Goal: Find specific page/section: Find specific page/section

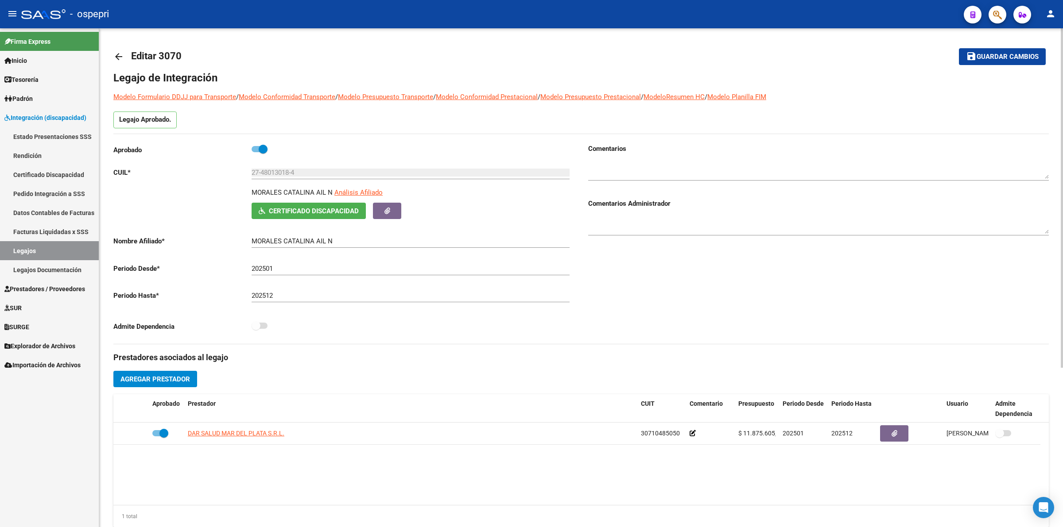
click at [124, 50] on link "arrow_back" at bounding box center [122, 56] width 18 height 21
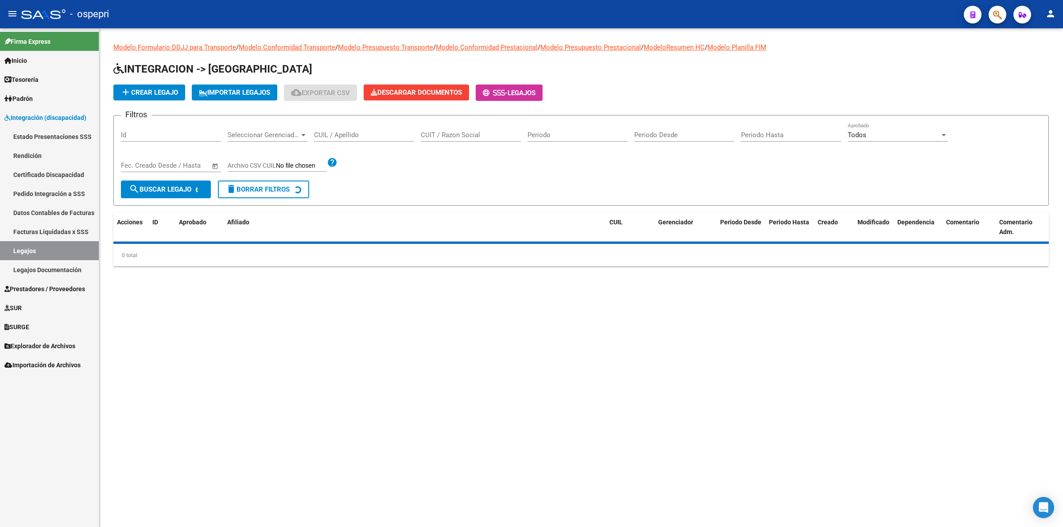
click at [347, 132] on input "CUIL / Apellido" at bounding box center [364, 135] width 100 height 8
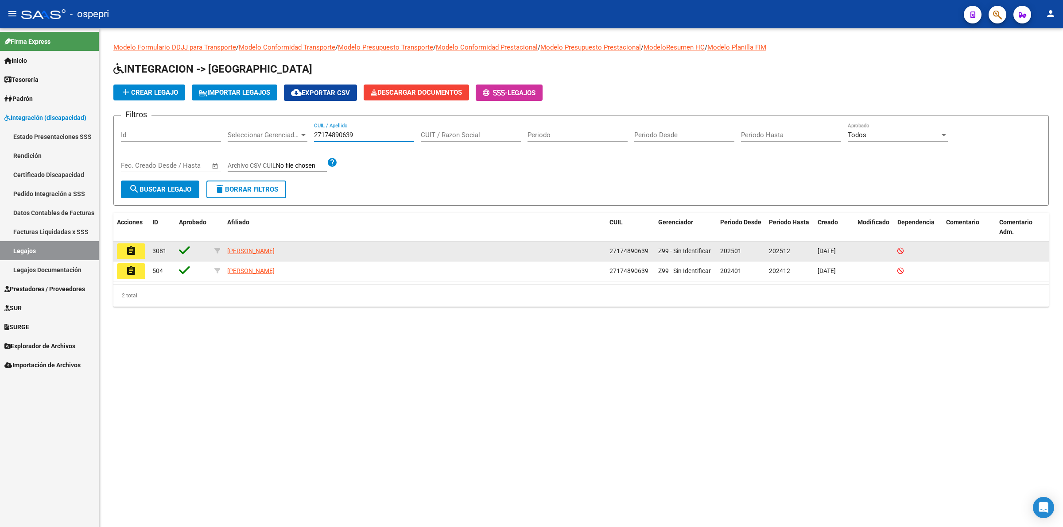
type input "27174890639"
click at [129, 246] on mat-icon "assignment" at bounding box center [131, 251] width 11 height 11
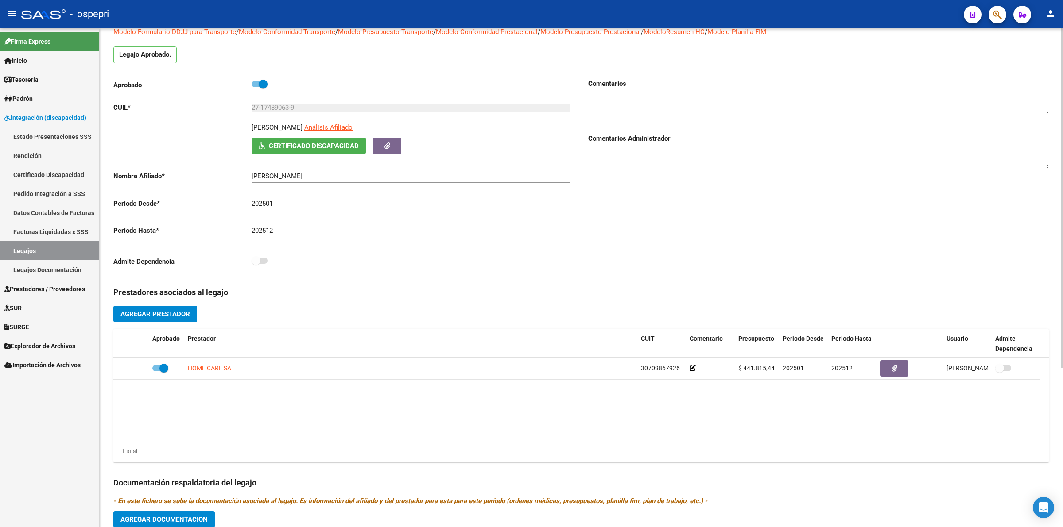
scroll to position [55, 0]
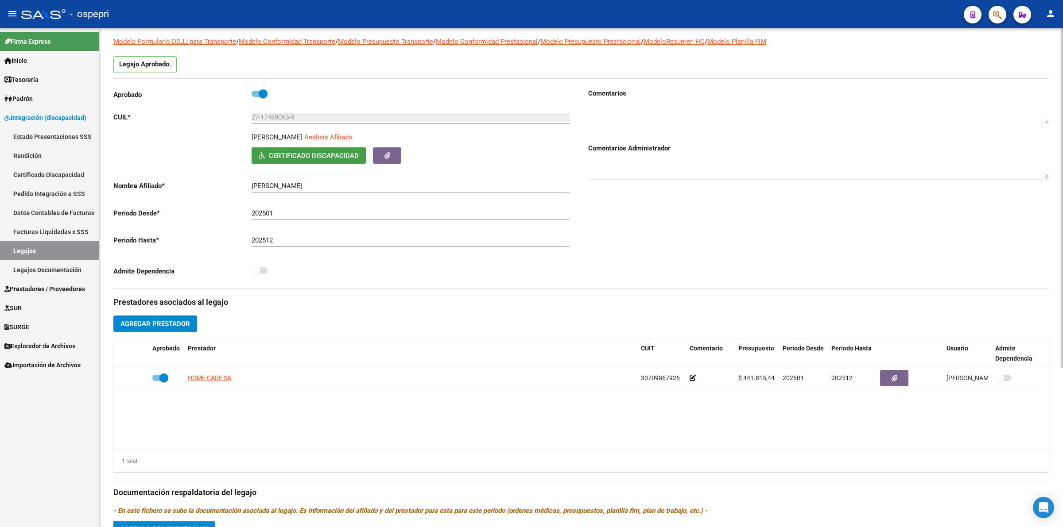
click at [317, 158] on span "Certificado Discapacidad" at bounding box center [314, 156] width 90 height 8
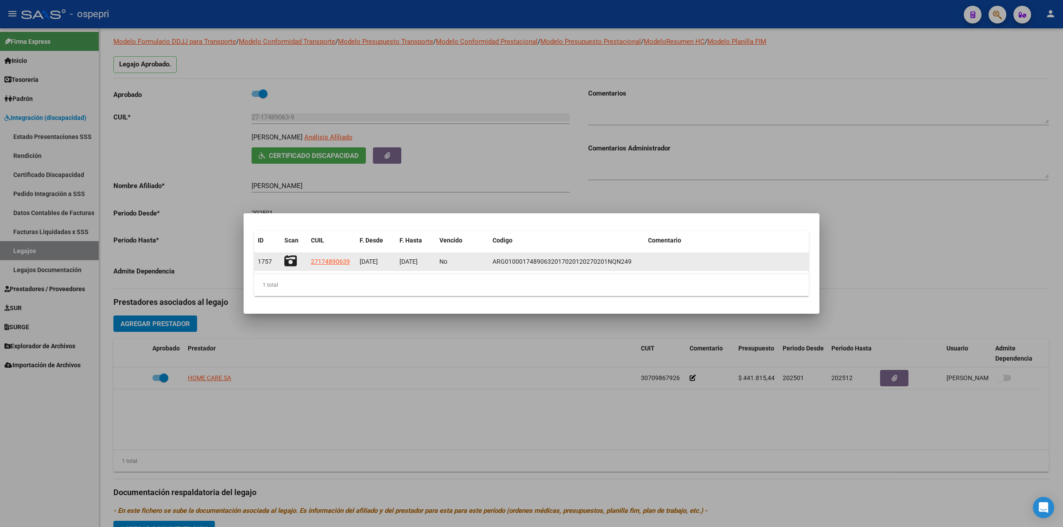
click at [287, 259] on icon at bounding box center [290, 261] width 12 height 12
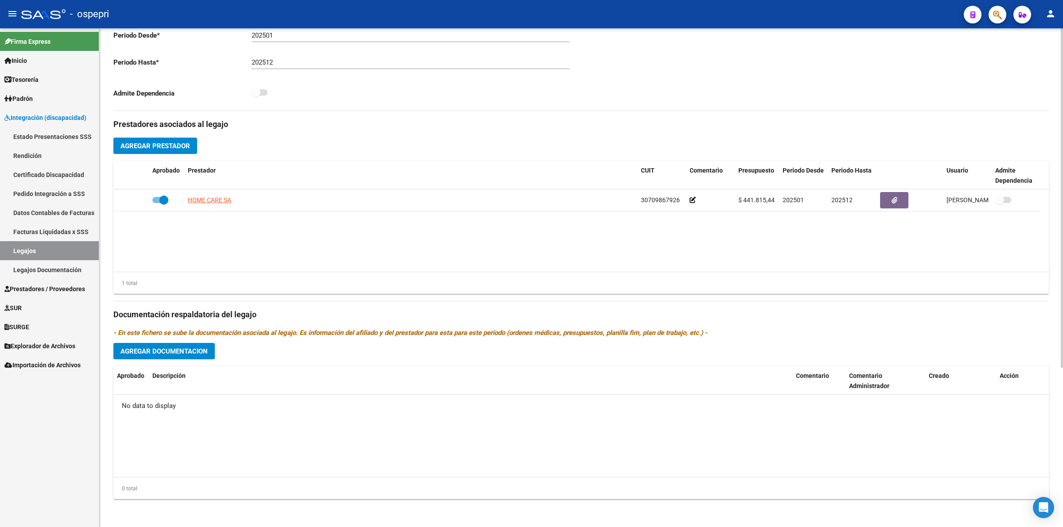
scroll to position [0, 0]
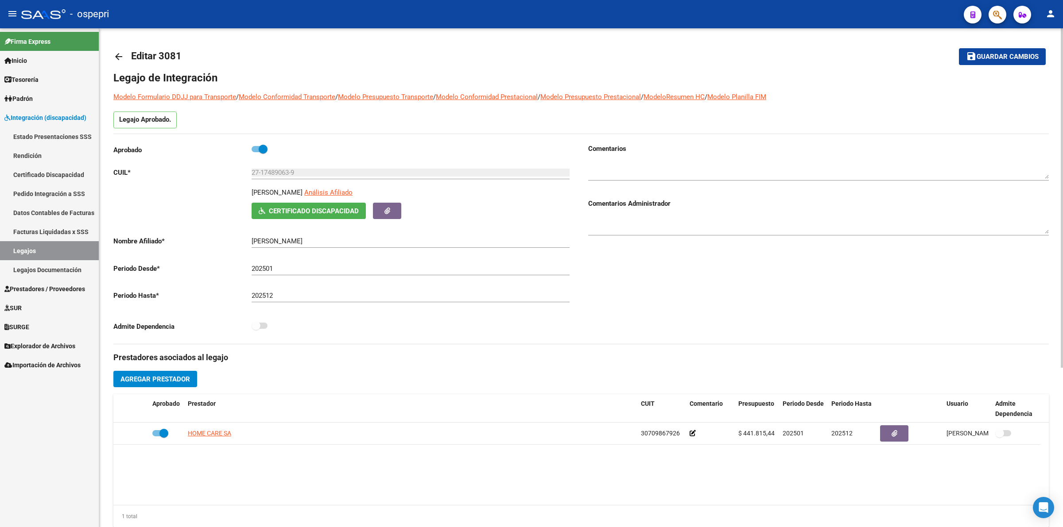
click at [121, 58] on mat-icon "arrow_back" at bounding box center [118, 56] width 11 height 11
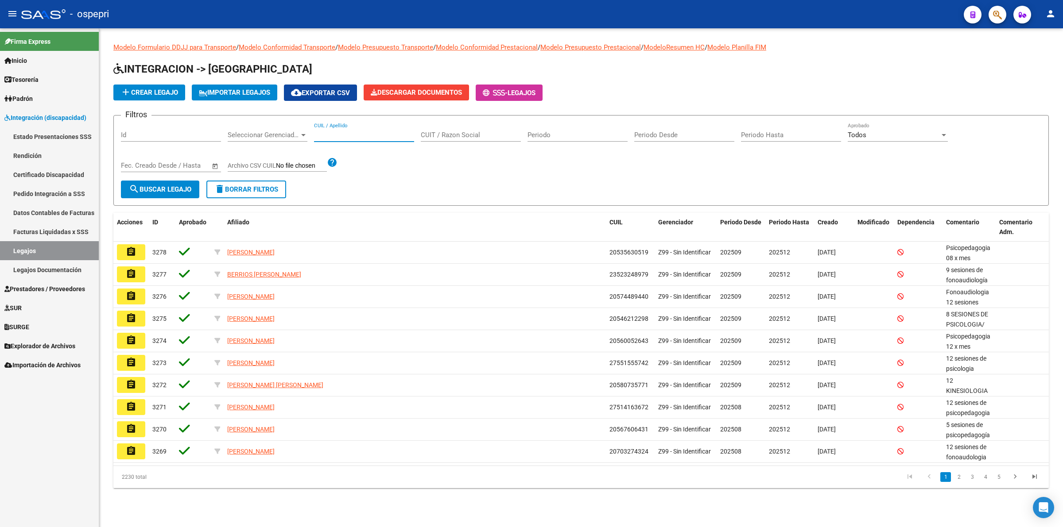
click at [327, 134] on input "CUIL / Apellido" at bounding box center [364, 135] width 100 height 8
type input "27480130184"
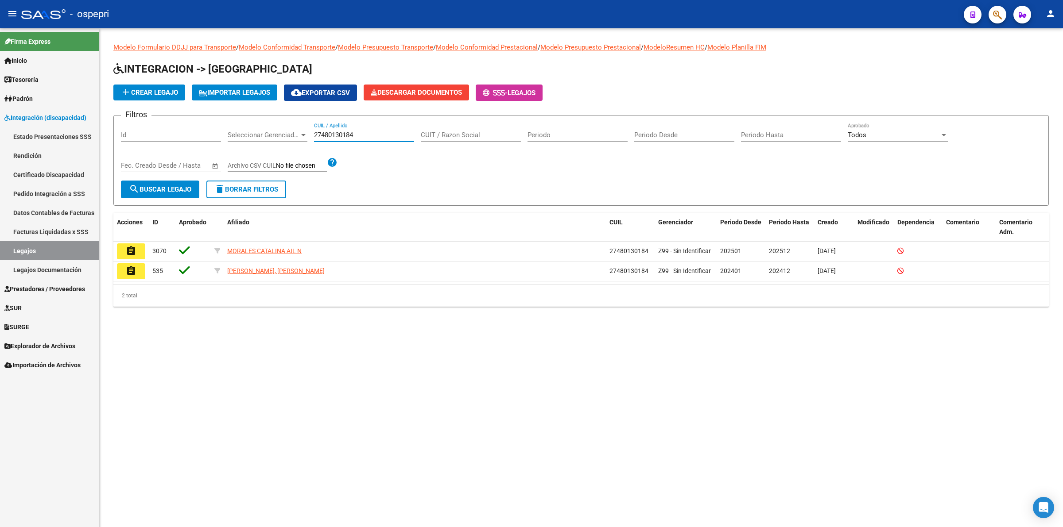
drag, startPoint x: 372, startPoint y: 133, endPoint x: 250, endPoint y: 134, distance: 121.8
click at [250, 134] on div "Filtros Id Seleccionar Gerenciador Seleccionar Gerenciador 27480130184 CUIL / A…" at bounding box center [581, 152] width 920 height 58
drag, startPoint x: 232, startPoint y: 137, endPoint x: 183, endPoint y: 138, distance: 49.6
click at [183, 138] on div "Filtros Id Seleccionar Gerenciador Seleccionar Gerenciador 27174890639 CUIL / A…" at bounding box center [581, 152] width 920 height 58
type input "9"
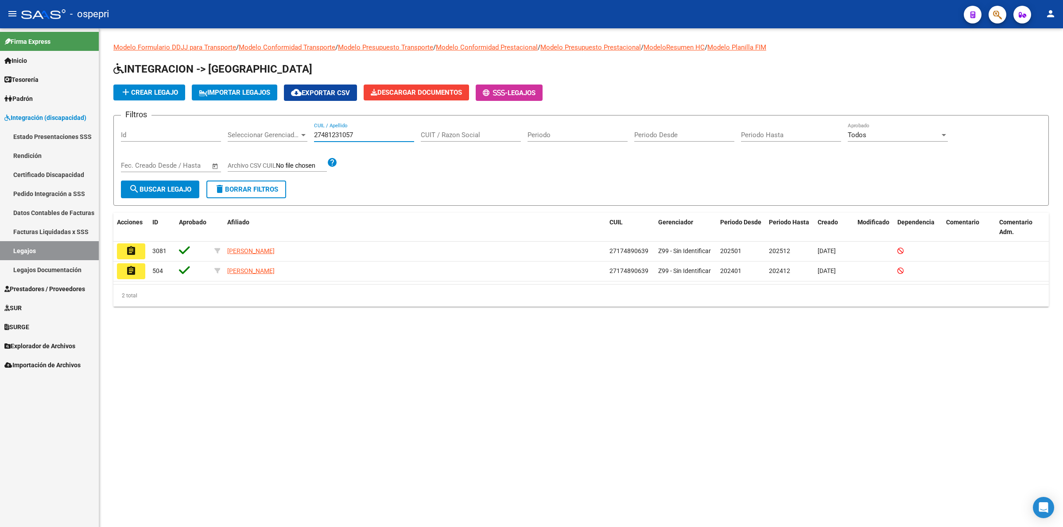
type input "27481231057"
click at [155, 189] on span "search Buscar Legajo" at bounding box center [160, 190] width 62 height 8
click at [133, 246] on mat-icon "assignment" at bounding box center [131, 251] width 11 height 11
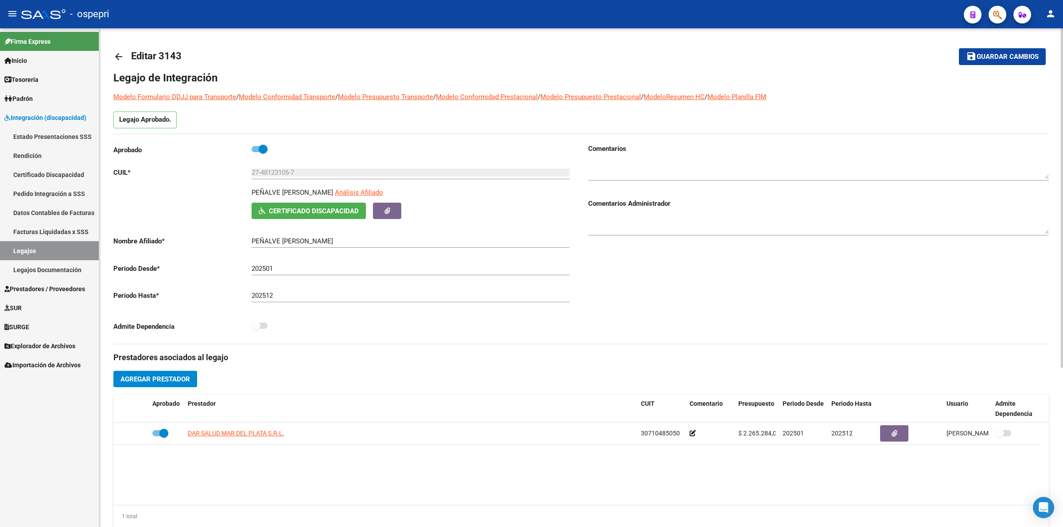
click at [117, 55] on mat-icon "arrow_back" at bounding box center [118, 56] width 11 height 11
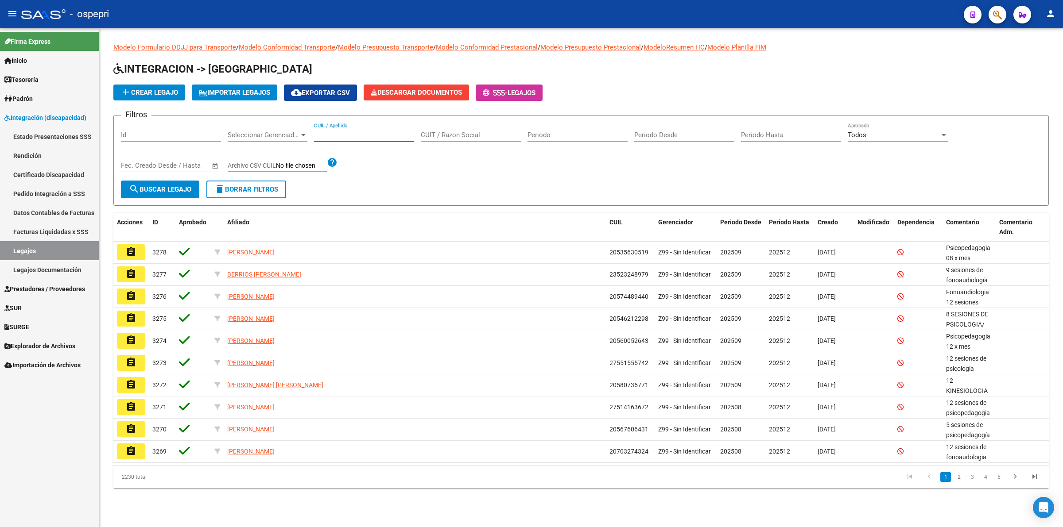
click at [321, 138] on input "CUIL / Apellido" at bounding box center [364, 135] width 100 height 8
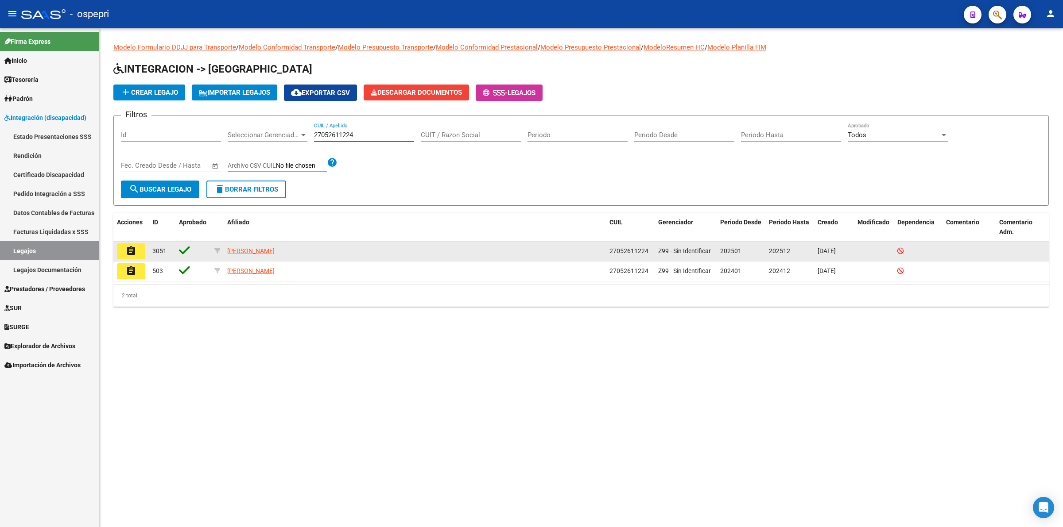
type input "27052611224"
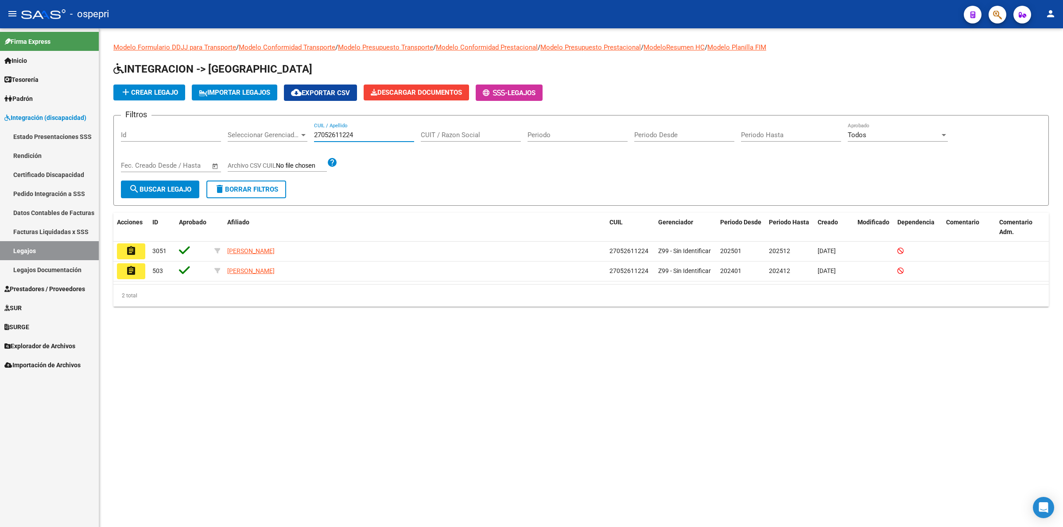
click at [133, 247] on mat-icon "assignment" at bounding box center [131, 251] width 11 height 11
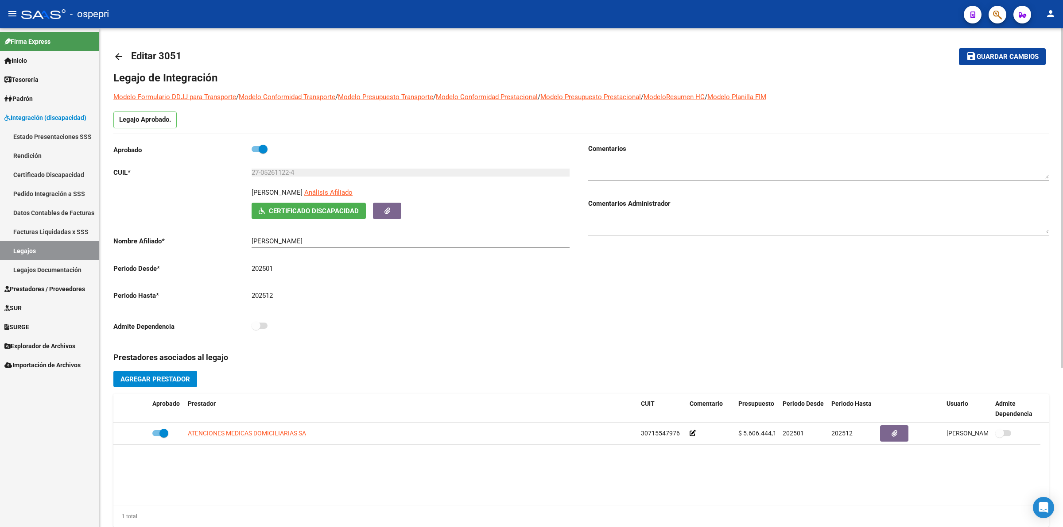
drag, startPoint x: 118, startPoint y: 54, endPoint x: 129, endPoint y: 58, distance: 12.2
click at [129, 58] on link "arrow_back" at bounding box center [122, 56] width 18 height 21
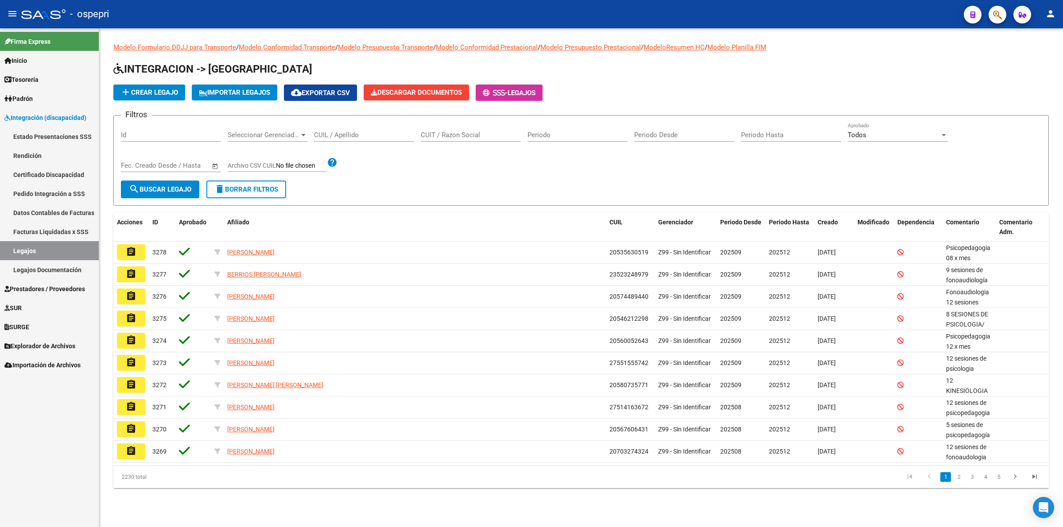
click at [355, 132] on input "CUIL / Apellido" at bounding box center [364, 135] width 100 height 8
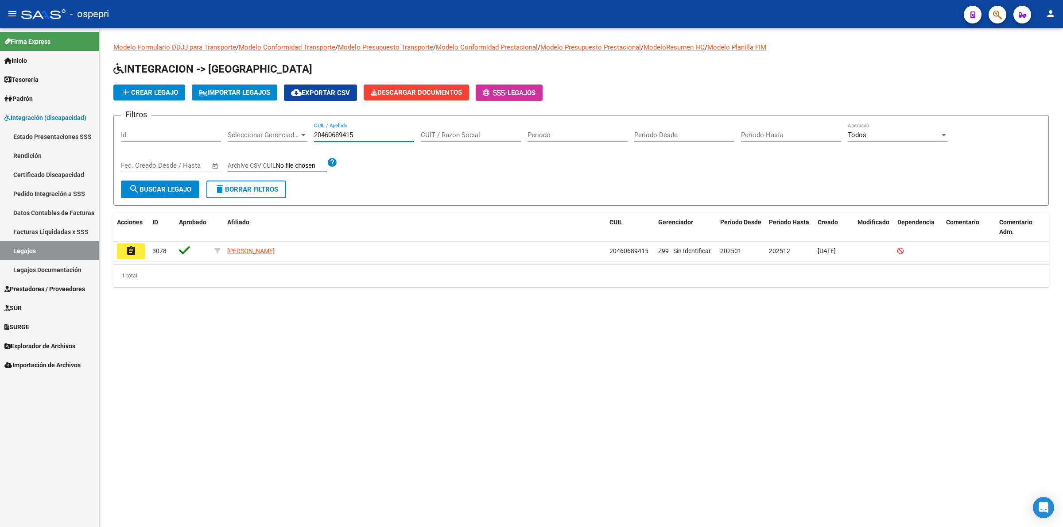
type input "20460689415"
drag, startPoint x: 361, startPoint y: 135, endPoint x: 189, endPoint y: 133, distance: 171.8
click at [182, 136] on div "Filtros Id Seleccionar Gerenciador Seleccionar Gerenciador 20460689415 CUIL / A…" at bounding box center [581, 152] width 920 height 58
type input "0"
type input "20460689415"
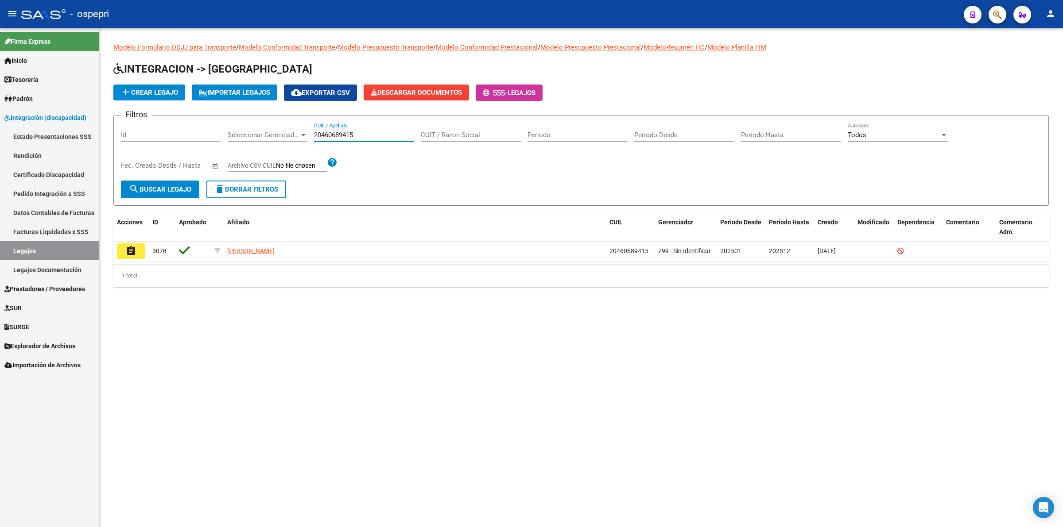
drag, startPoint x: 370, startPoint y: 137, endPoint x: 326, endPoint y: 120, distance: 46.5
click at [306, 127] on div "Filtros Id Seleccionar Gerenciador Seleccionar Gerenciador 20460689415 CUIL / A…" at bounding box center [581, 152] width 920 height 58
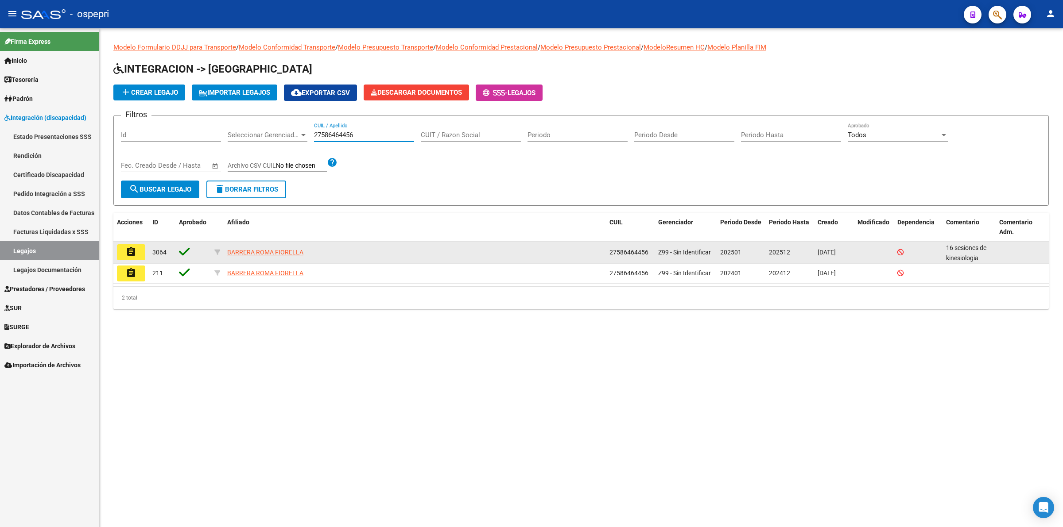
type input "27586464456"
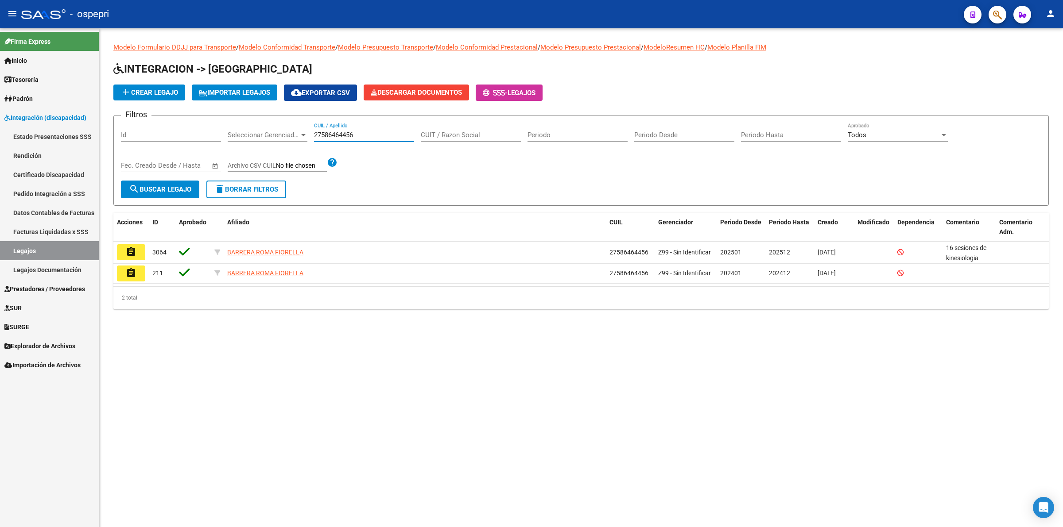
click at [131, 251] on mat-icon "assignment" at bounding box center [131, 252] width 11 height 11
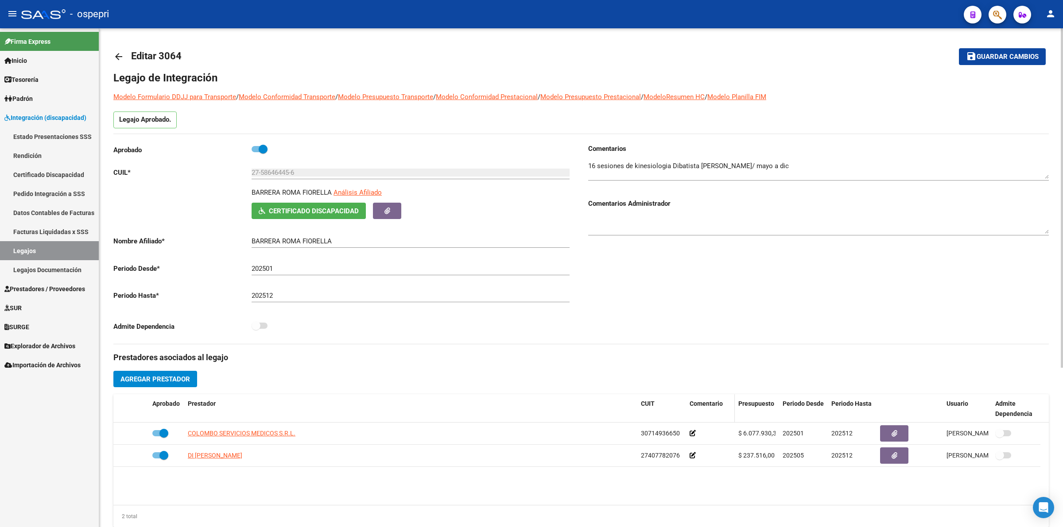
scroll to position [233, 0]
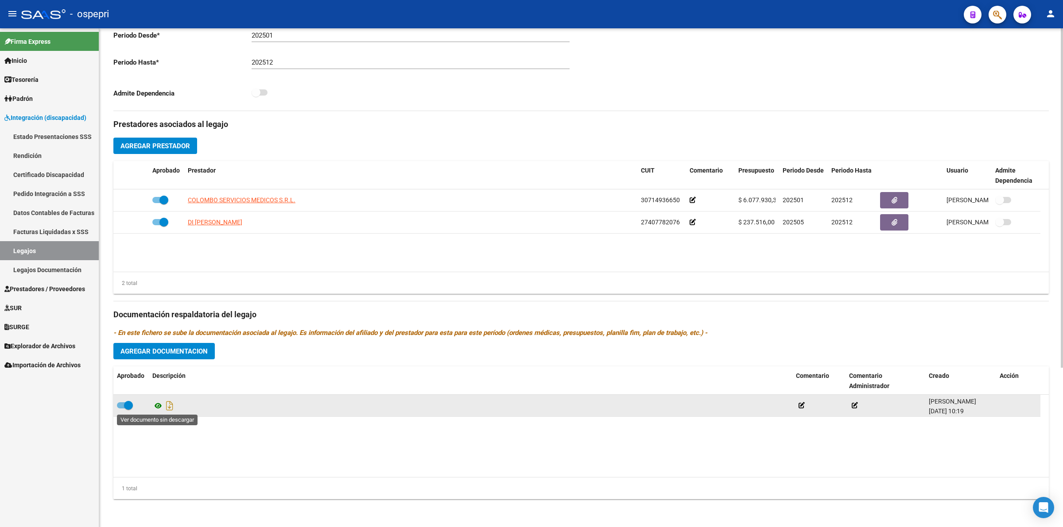
click at [160, 404] on icon at bounding box center [158, 406] width 12 height 11
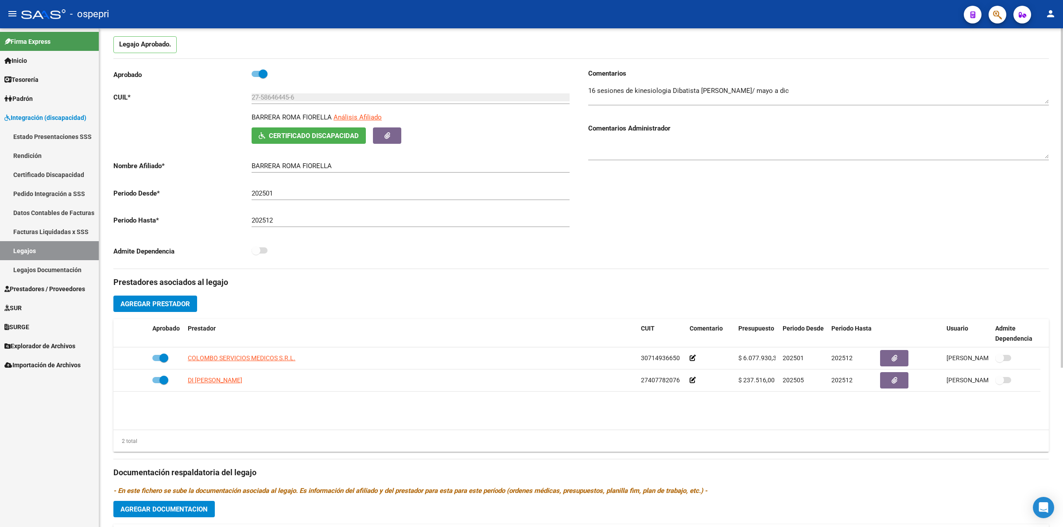
scroll to position [0, 0]
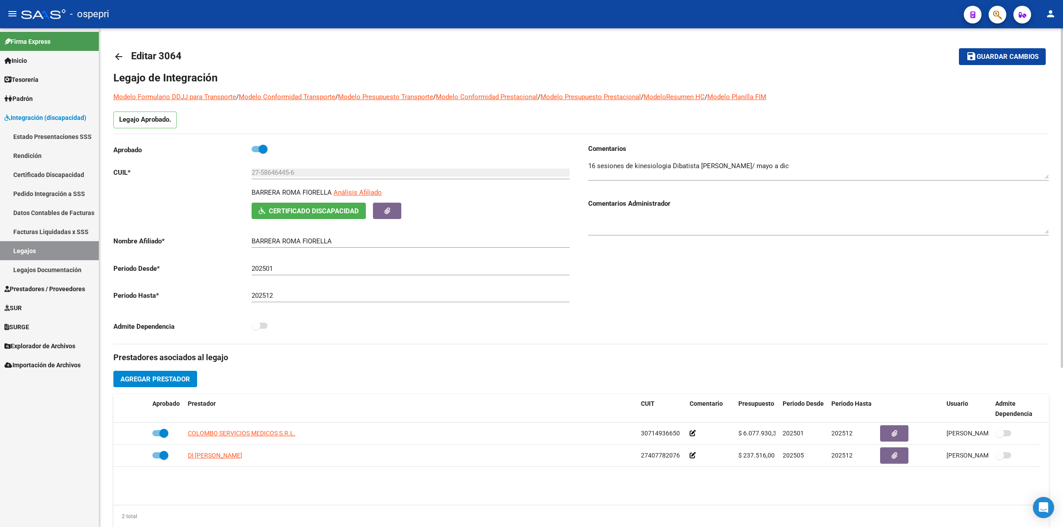
click at [116, 55] on mat-icon "arrow_back" at bounding box center [118, 56] width 11 height 11
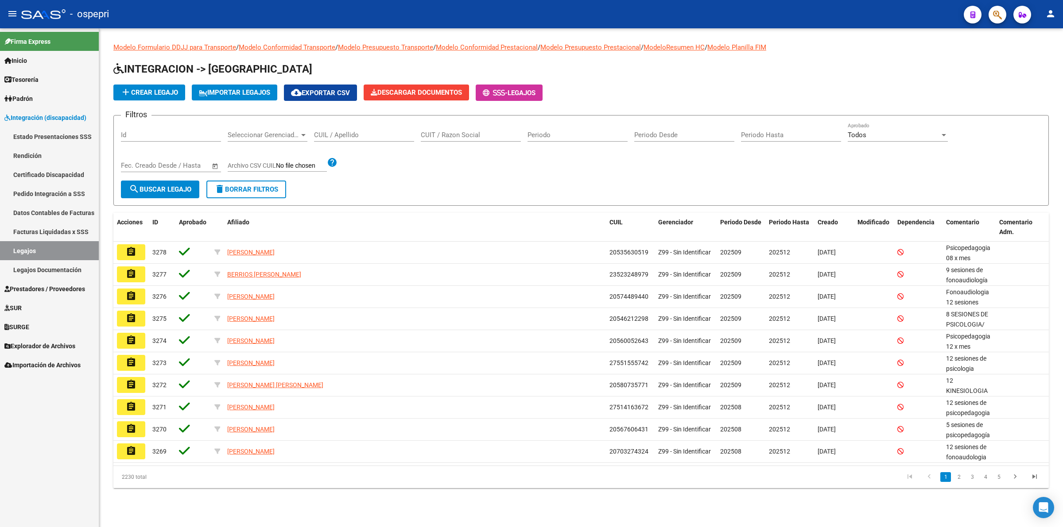
click at [369, 132] on input "CUIL / Apellido" at bounding box center [364, 135] width 100 height 8
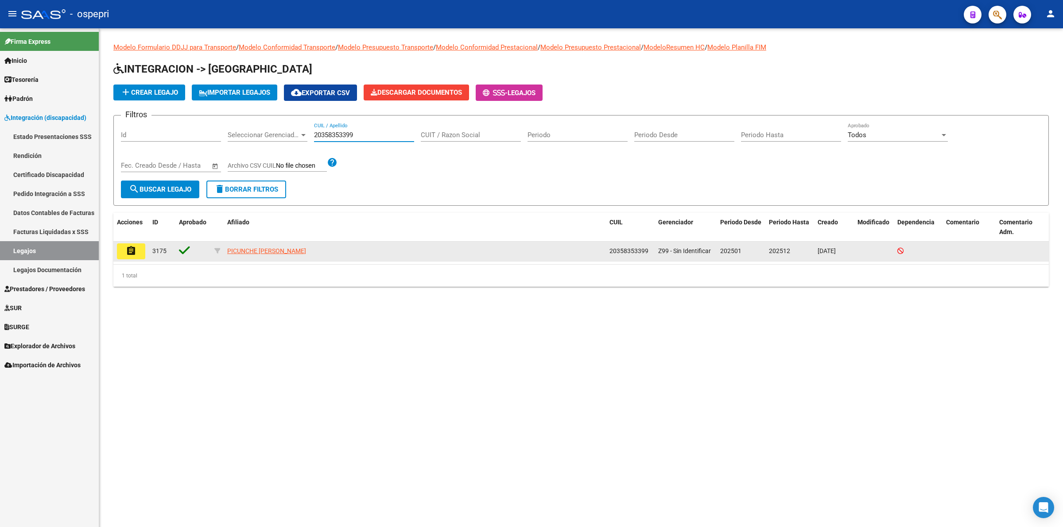
type input "20358353399"
click at [124, 246] on button "assignment" at bounding box center [131, 252] width 28 height 16
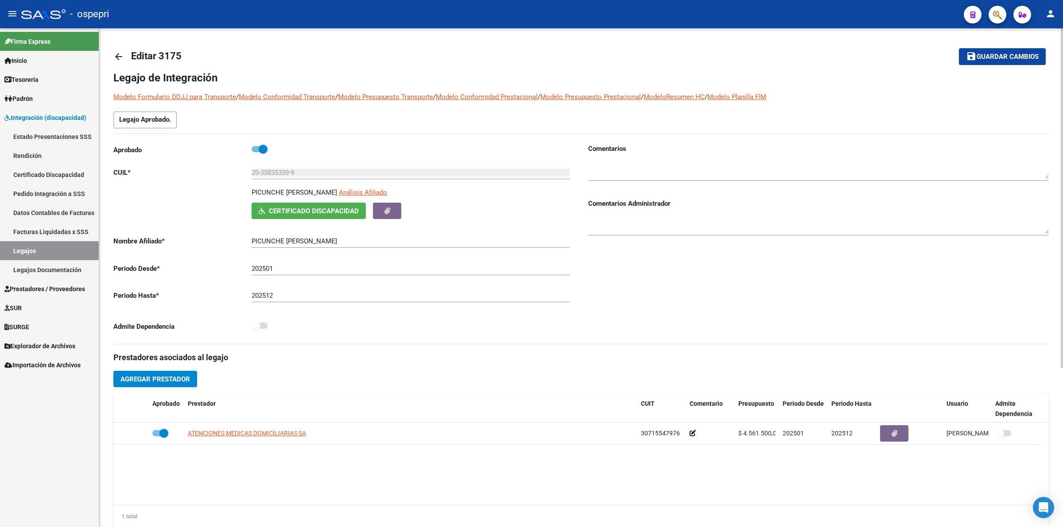
click at [116, 58] on mat-icon "arrow_back" at bounding box center [118, 56] width 11 height 11
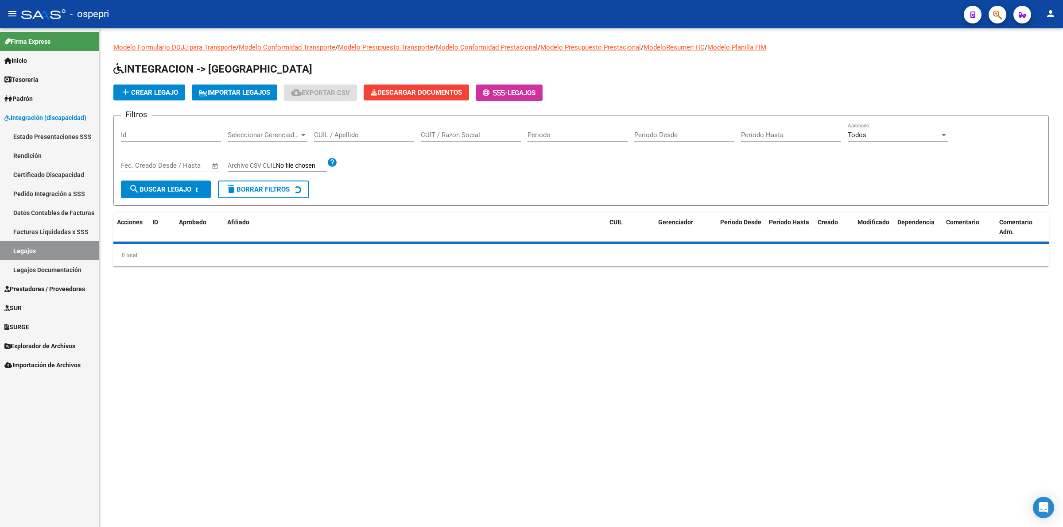
click at [370, 137] on input "CUIL / Apellido" at bounding box center [364, 135] width 100 height 8
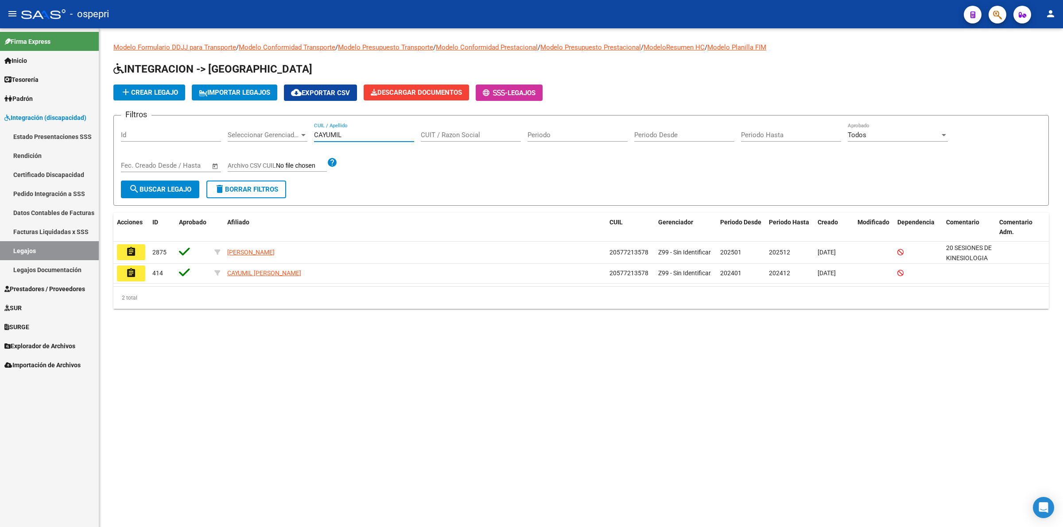
type input "CAYUMIL"
drag, startPoint x: 357, startPoint y: 134, endPoint x: 268, endPoint y: 133, distance: 89.4
click at [268, 133] on div "Filtros Id Seleccionar Gerenciador Seleccionar Gerenciador CAYUMIL CUIL / Apell…" at bounding box center [581, 152] width 920 height 58
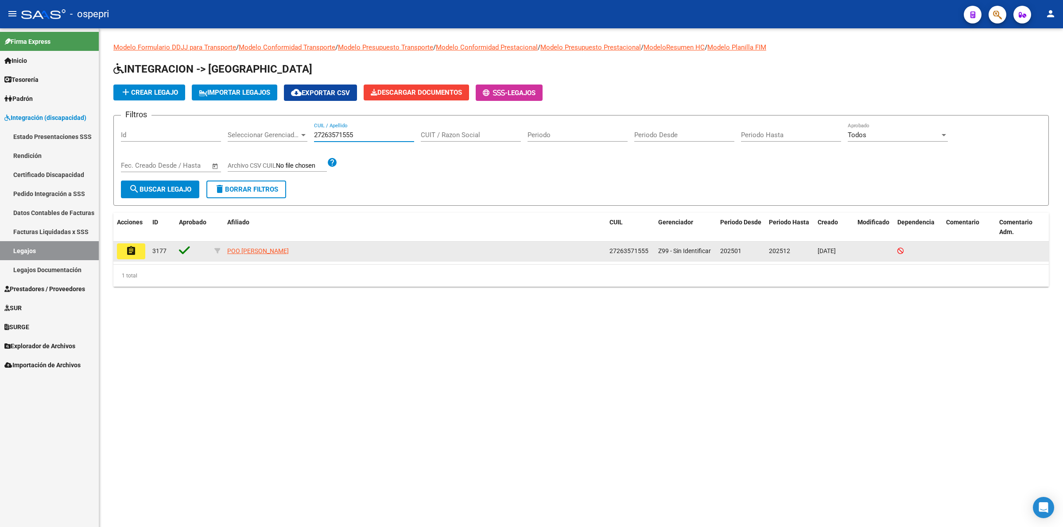
type input "27263571555"
click at [135, 249] on mat-icon "assignment" at bounding box center [131, 251] width 11 height 11
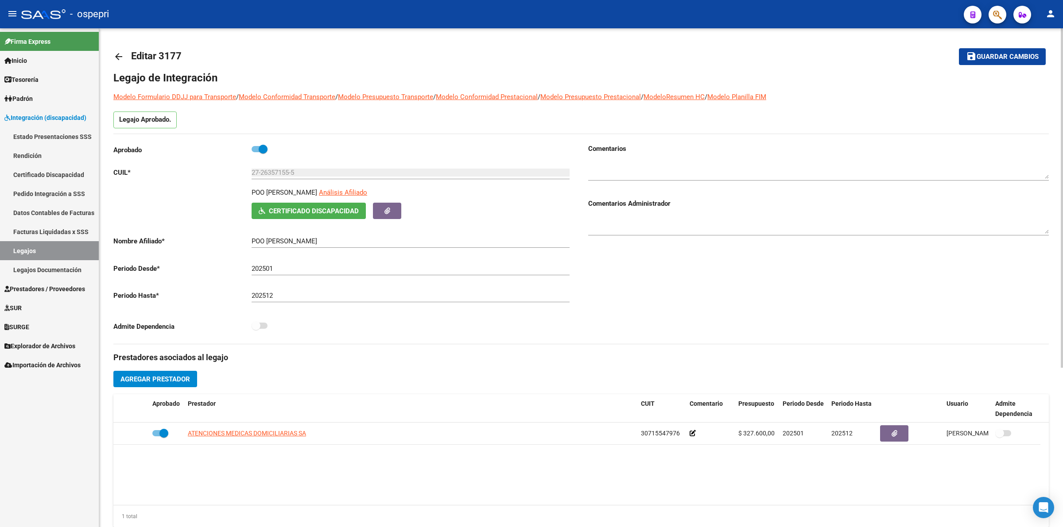
click at [114, 58] on mat-icon "arrow_back" at bounding box center [118, 56] width 11 height 11
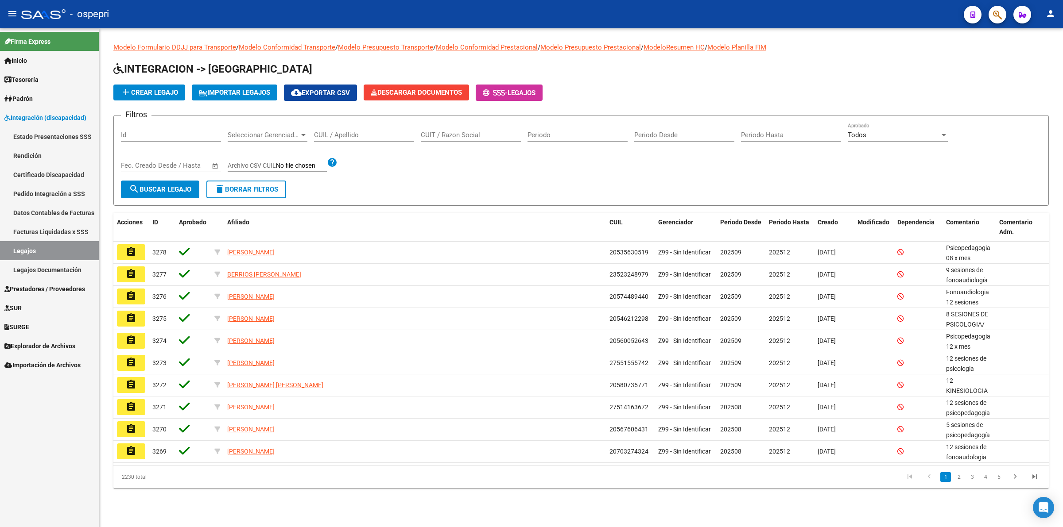
click at [333, 129] on div "CUIL / Apellido" at bounding box center [364, 132] width 100 height 19
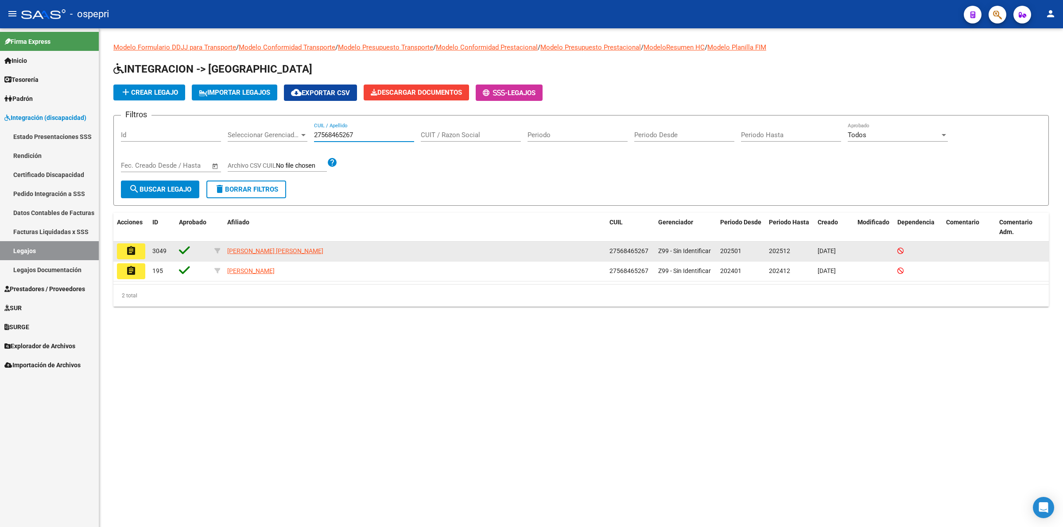
type input "27568465267"
click at [135, 248] on mat-icon "assignment" at bounding box center [131, 251] width 11 height 11
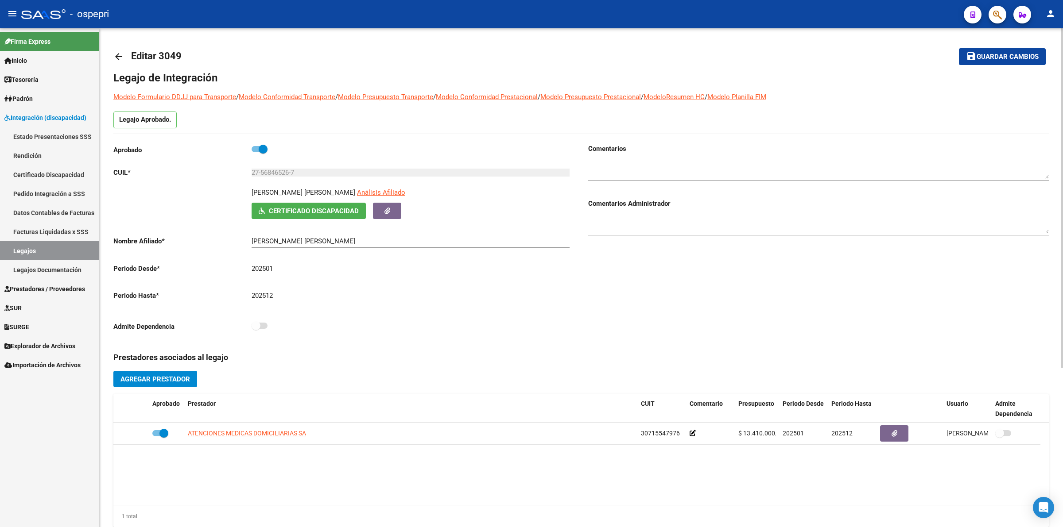
click at [114, 51] on mat-icon "arrow_back" at bounding box center [118, 56] width 11 height 11
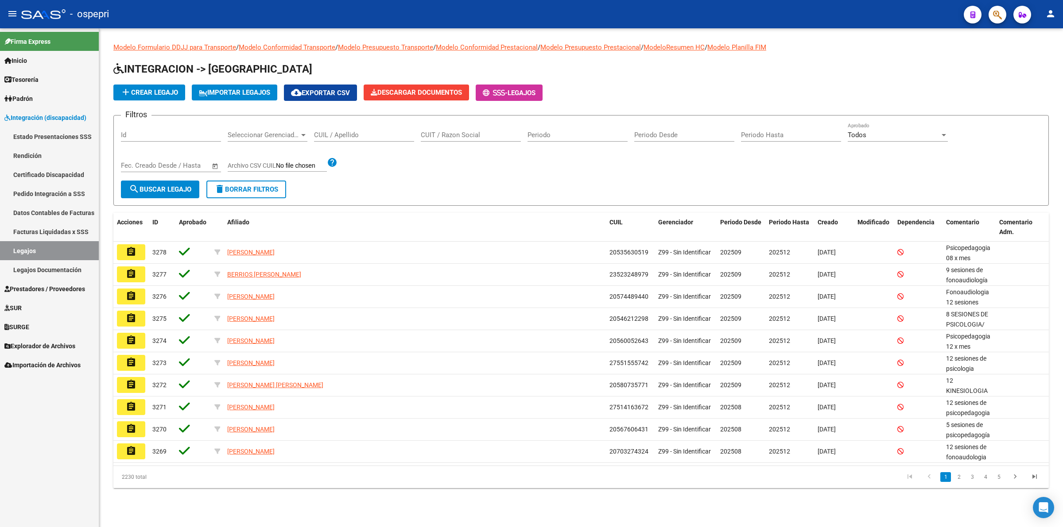
click at [366, 133] on input "CUIL / Apellido" at bounding box center [364, 135] width 100 height 8
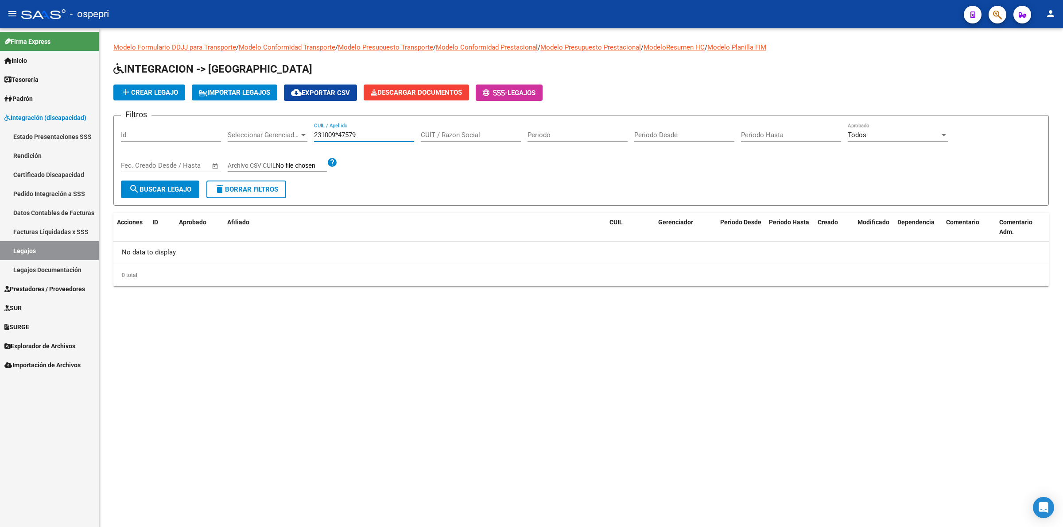
drag, startPoint x: 337, startPoint y: 134, endPoint x: 344, endPoint y: 140, distance: 9.4
click at [339, 135] on input "231009*47579" at bounding box center [364, 135] width 100 height 8
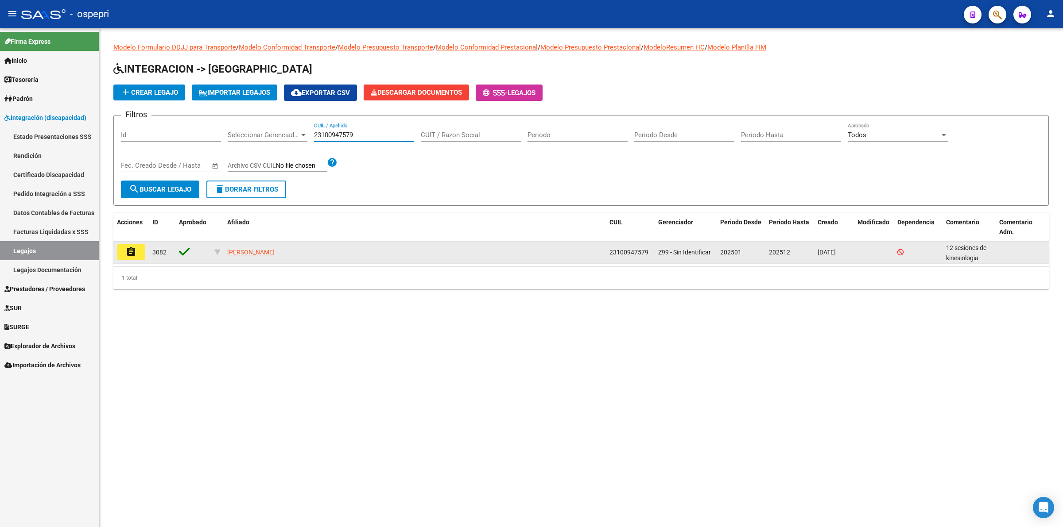
type input "23100947579"
click at [142, 254] on button "assignment" at bounding box center [131, 252] width 28 height 16
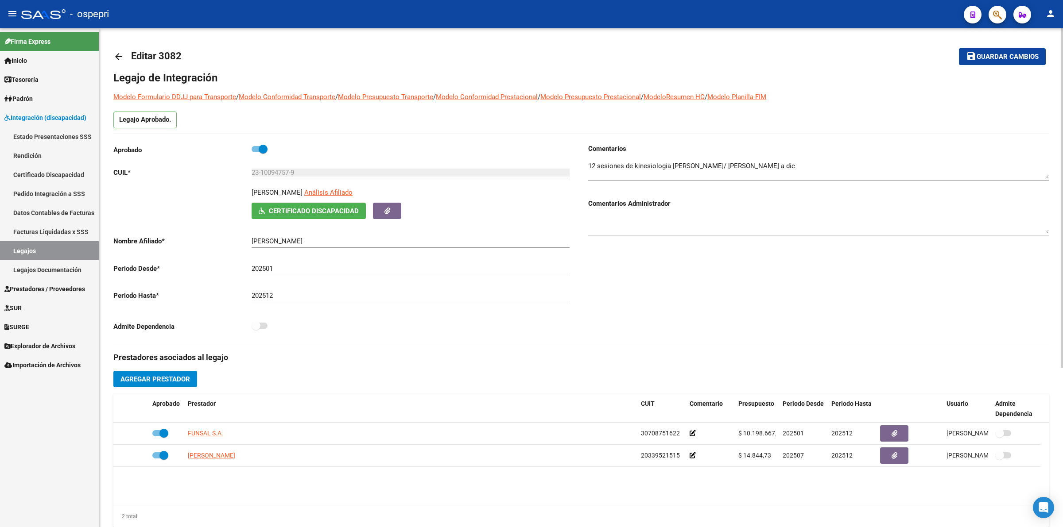
scroll to position [233, 0]
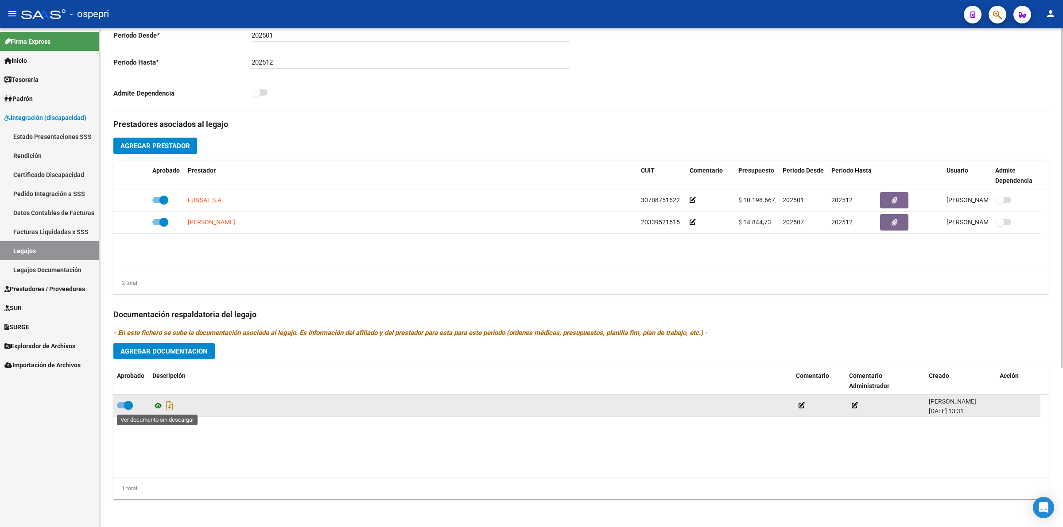
click at [159, 403] on icon at bounding box center [158, 406] width 12 height 11
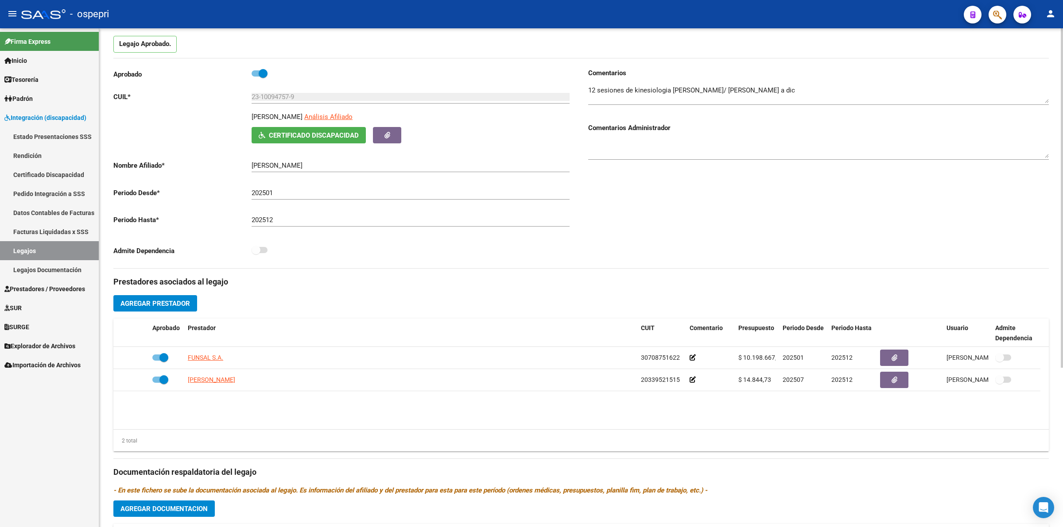
scroll to position [0, 0]
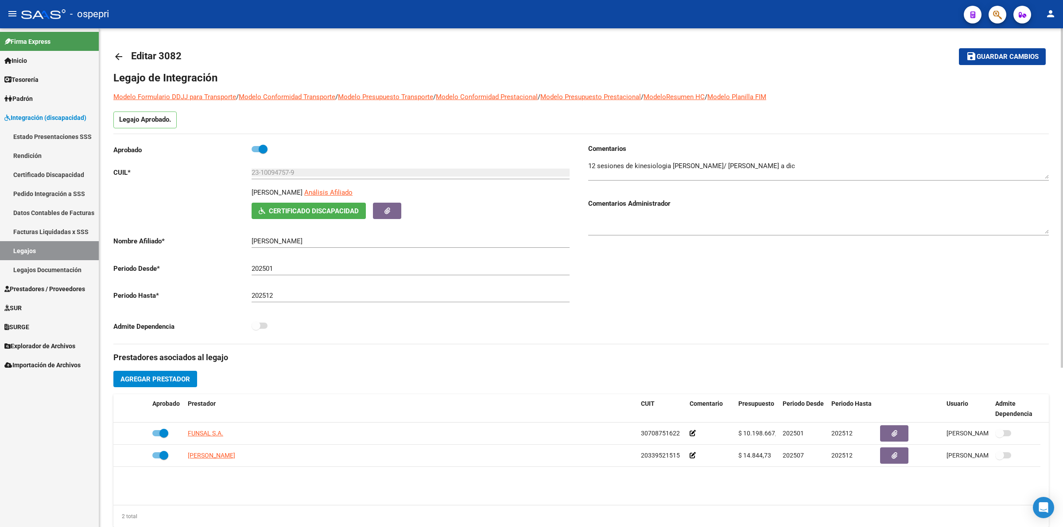
click at [121, 58] on mat-icon "arrow_back" at bounding box center [118, 56] width 11 height 11
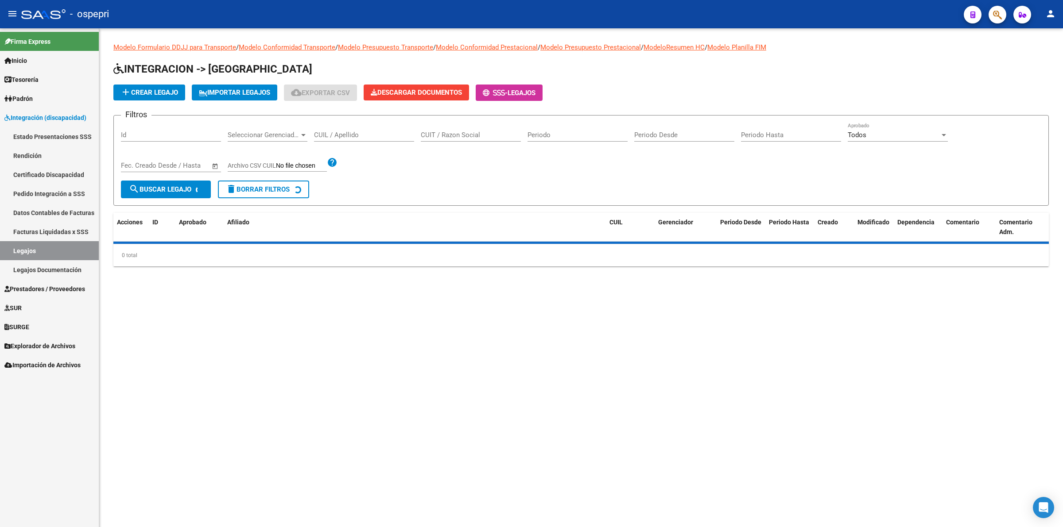
click at [329, 133] on input "CUIL / Apellido" at bounding box center [364, 135] width 100 height 8
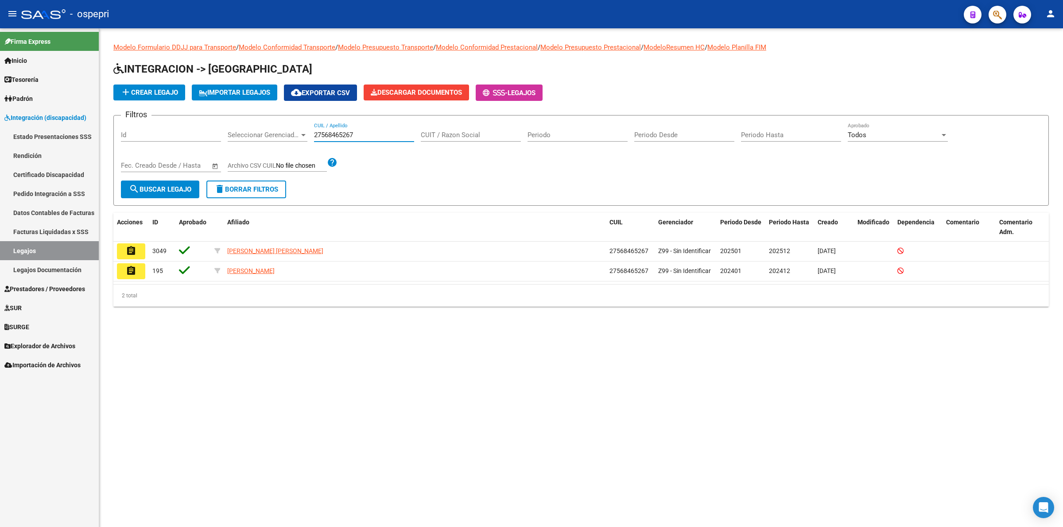
type input "27568465267"
drag, startPoint x: 375, startPoint y: 128, endPoint x: 229, endPoint y: 133, distance: 145.3
click at [190, 128] on div "Filtros Id Seleccionar Gerenciador Seleccionar Gerenciador 27568465267 CUIL / A…" at bounding box center [581, 152] width 920 height 58
click at [366, 136] on input "27568465267" at bounding box center [364, 135] width 100 height 8
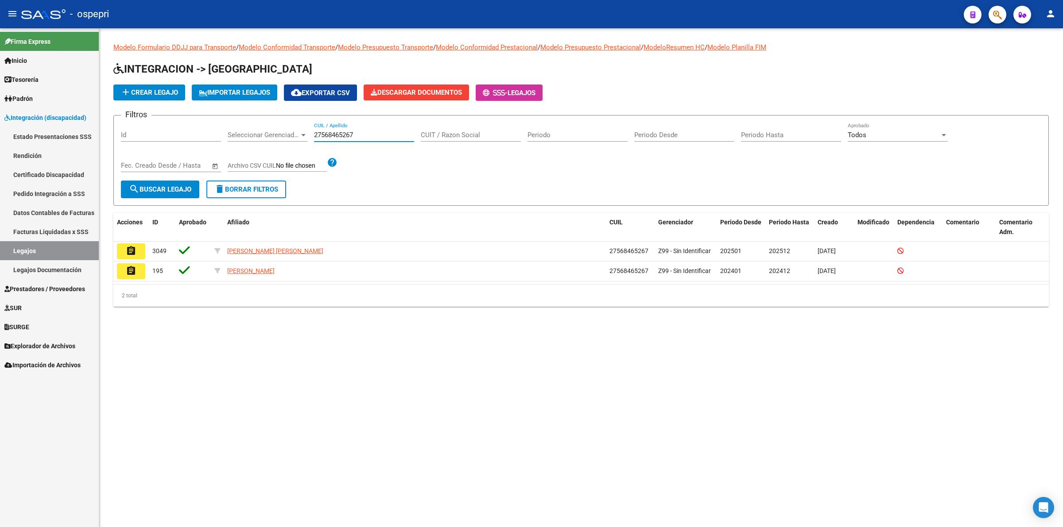
click at [366, 136] on input "27568465267" at bounding box center [364, 135] width 100 height 8
type input "20146058907"
drag, startPoint x: 168, startPoint y: 173, endPoint x: 168, endPoint y: 185, distance: 12.0
click at [168, 182] on form "Filtros Id Seleccionar Gerenciador Seleccionar Gerenciador 20146058907 CUIL / A…" at bounding box center [580, 160] width 935 height 91
click at [168, 186] on span "search Buscar Legajo" at bounding box center [160, 190] width 62 height 8
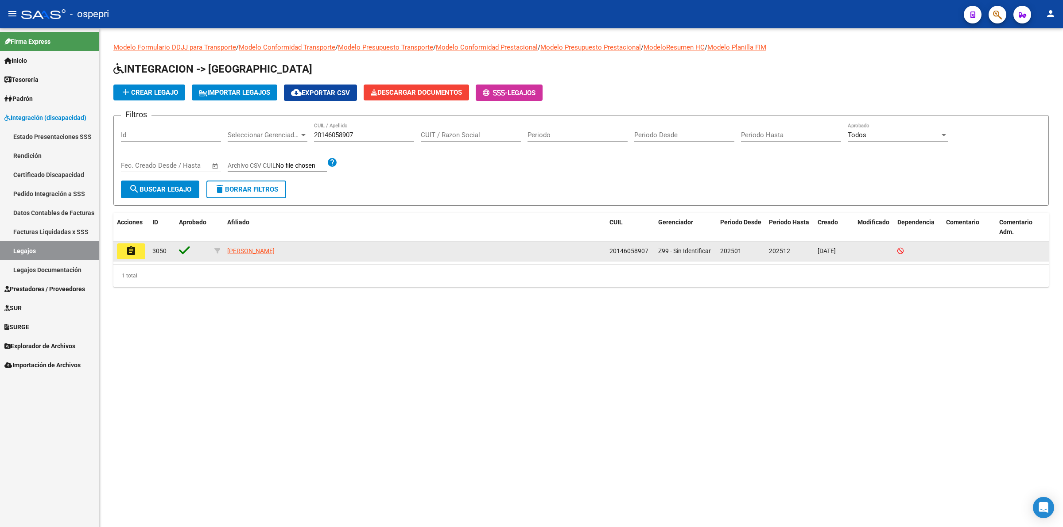
drag, startPoint x: 113, startPoint y: 246, endPoint x: 125, endPoint y: 251, distance: 13.5
click at [113, 246] on datatable-body-cell "assignment" at bounding box center [130, 251] width 35 height 19
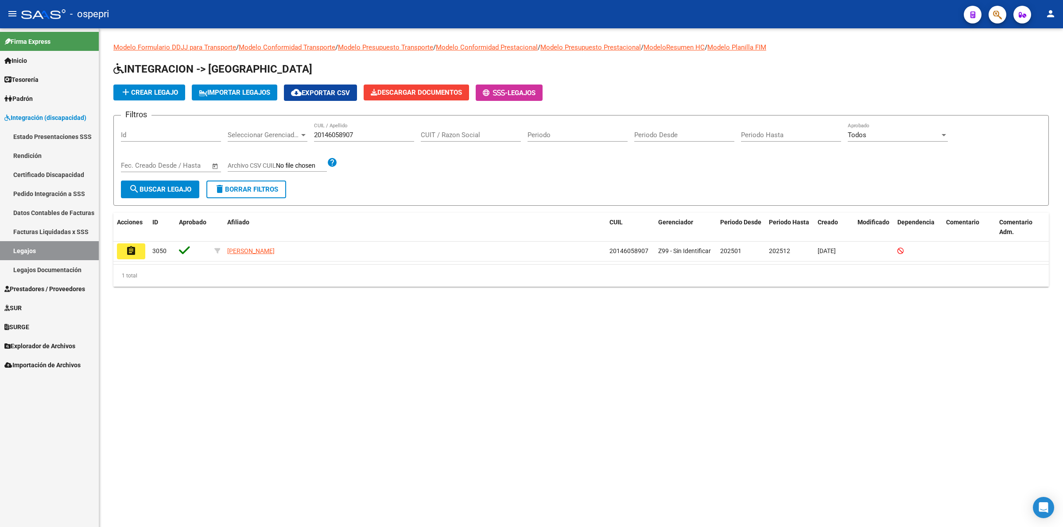
click at [126, 251] on mat-icon "assignment" at bounding box center [131, 251] width 11 height 11
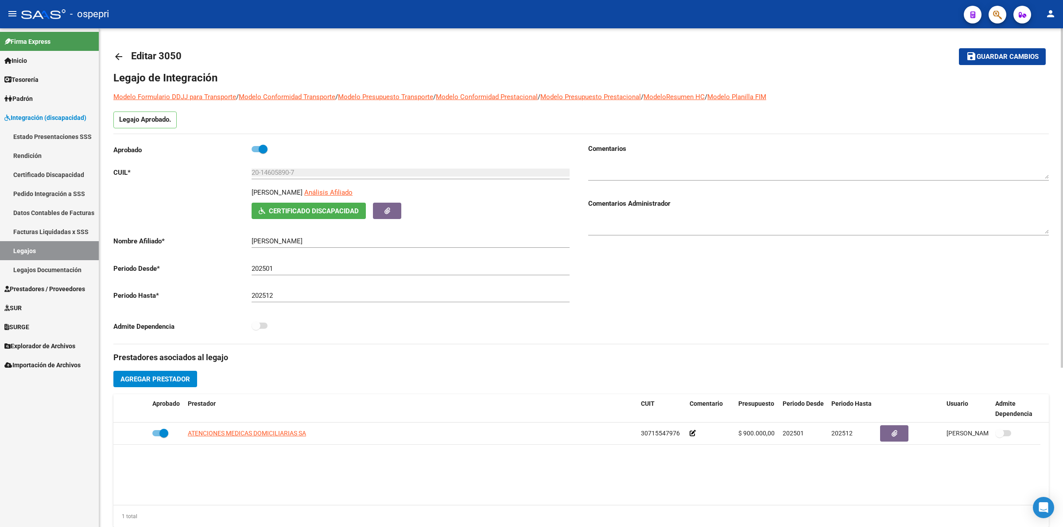
click at [114, 58] on mat-icon "arrow_back" at bounding box center [118, 56] width 11 height 11
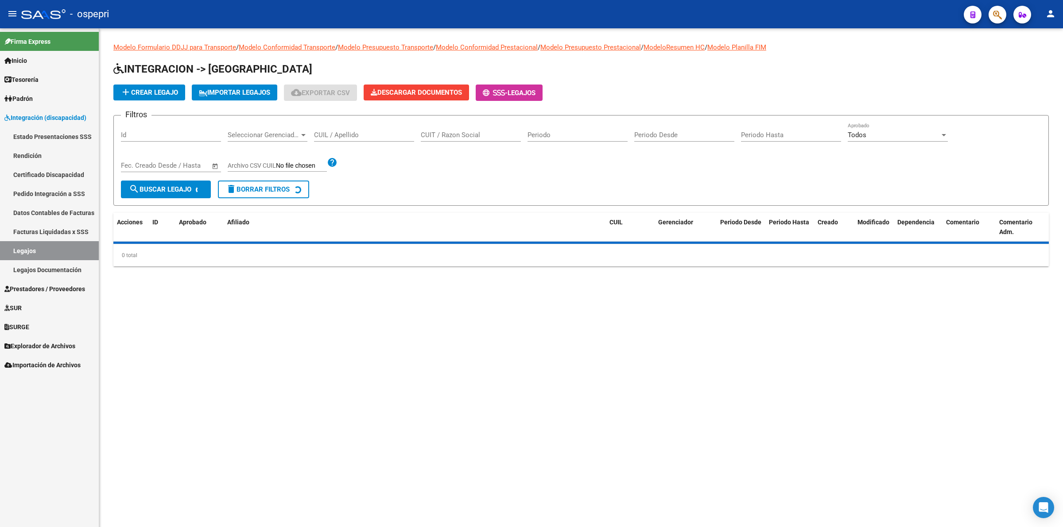
click at [339, 134] on input "CUIL / Apellido" at bounding box center [364, 135] width 100 height 8
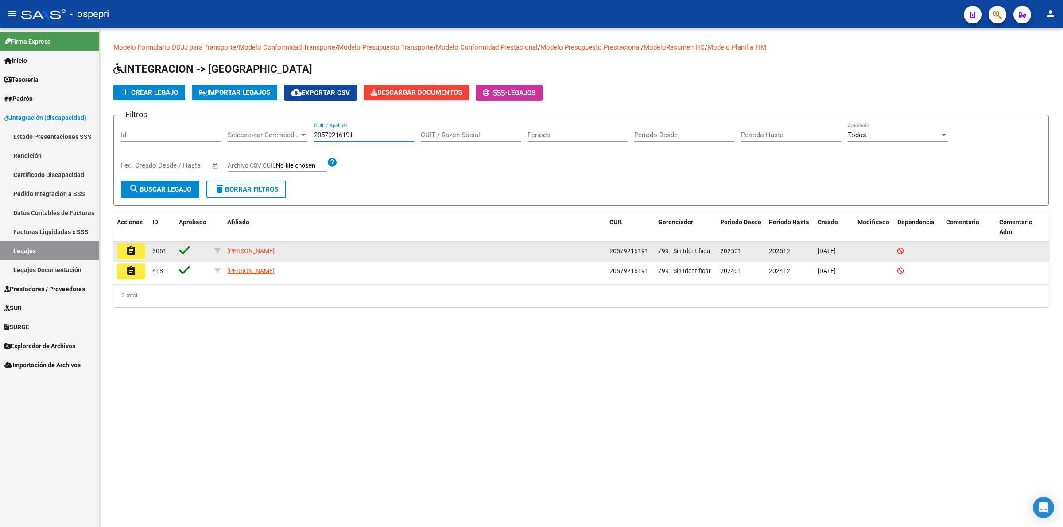
type input "20579216191"
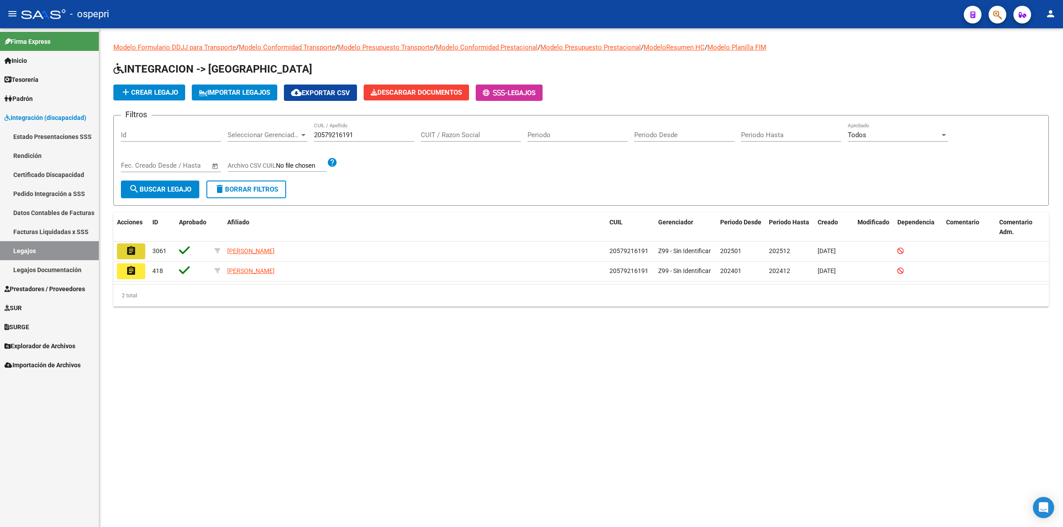
click at [131, 251] on mat-icon "assignment" at bounding box center [131, 251] width 11 height 11
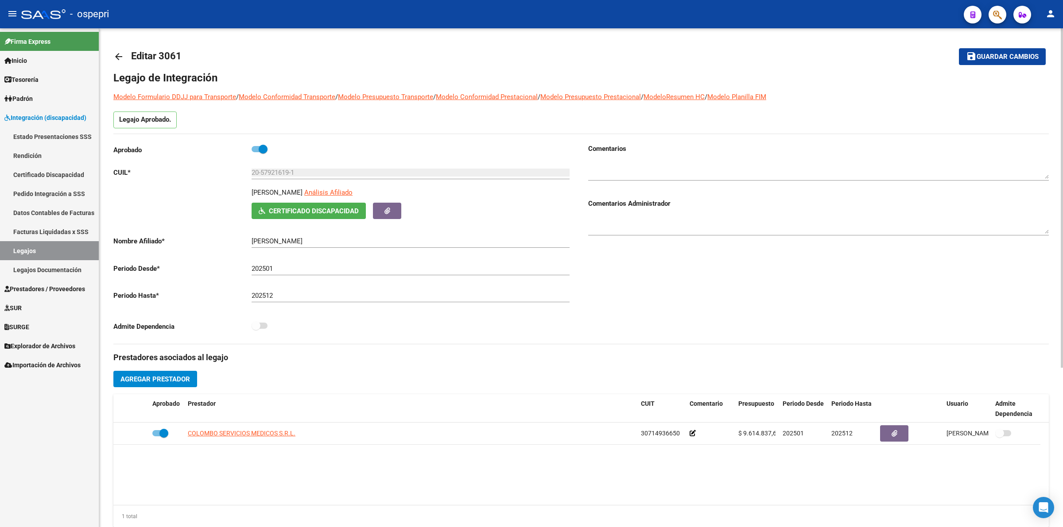
click at [118, 55] on mat-icon "arrow_back" at bounding box center [118, 56] width 11 height 11
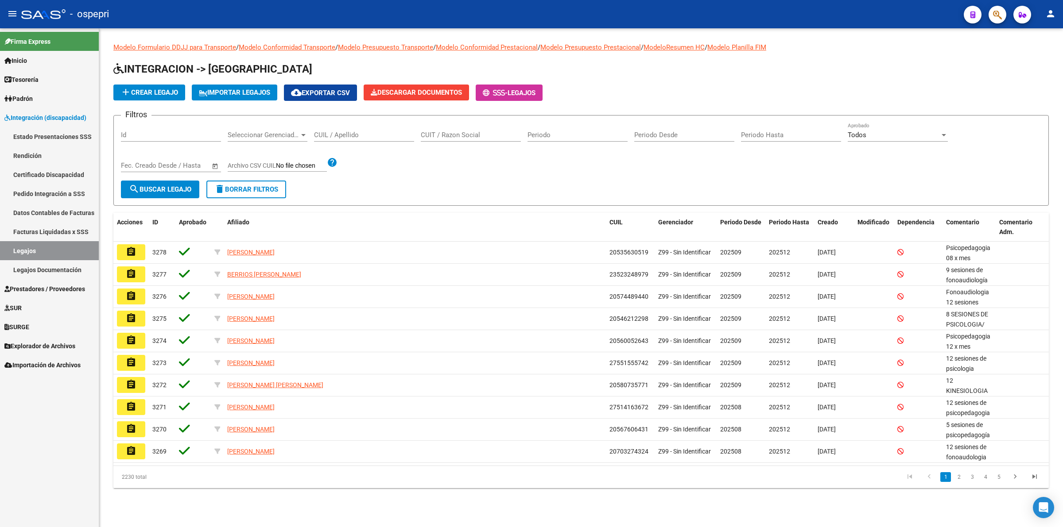
click at [370, 137] on input "CUIL / Apellido" at bounding box center [364, 135] width 100 height 8
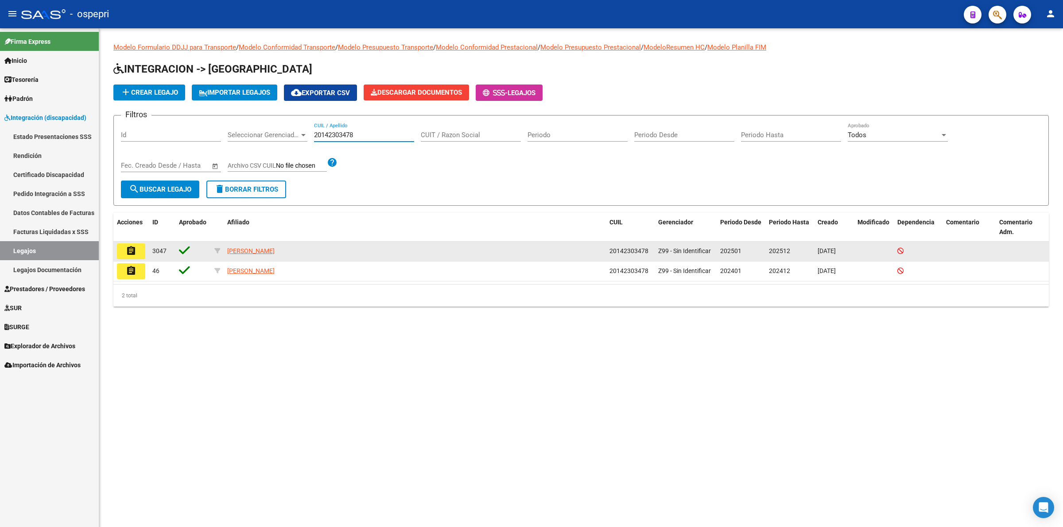
type input "20142303478"
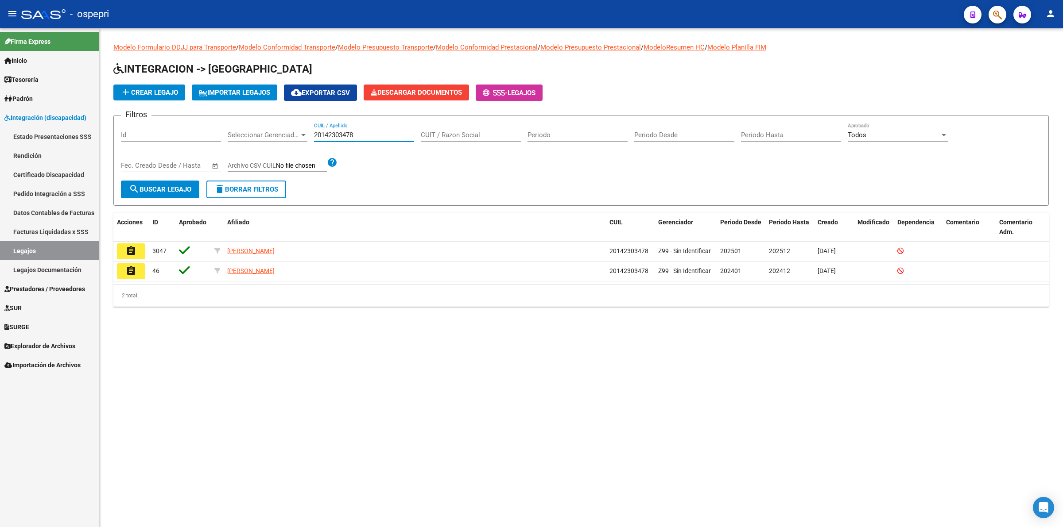
click at [139, 253] on button "assignment" at bounding box center [131, 252] width 28 height 16
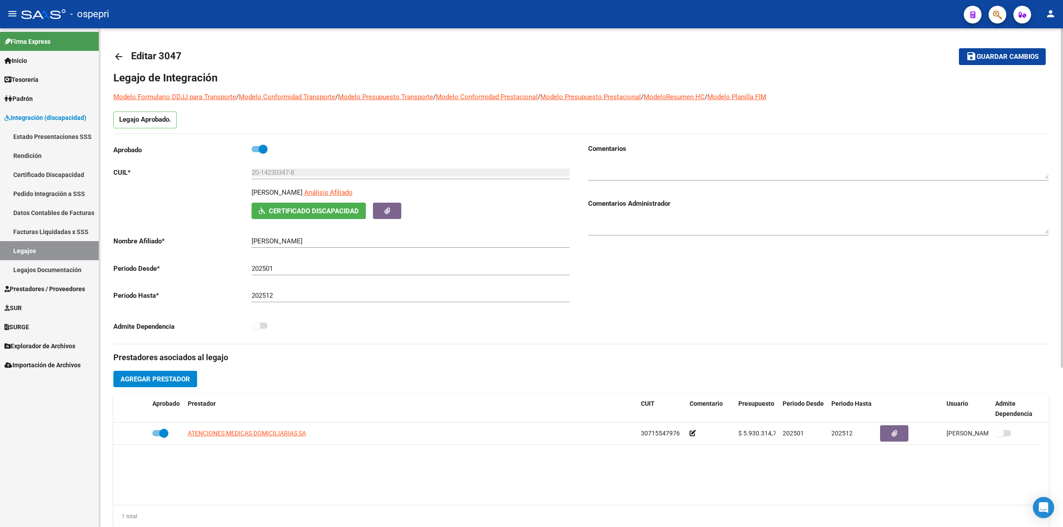
click at [116, 54] on mat-icon "arrow_back" at bounding box center [118, 56] width 11 height 11
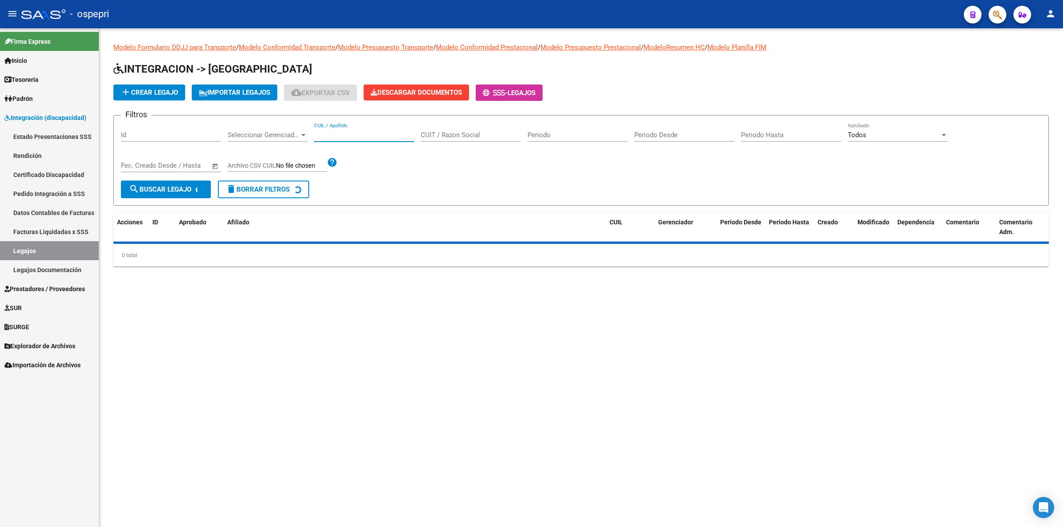
click at [365, 135] on input "CUIL / Apellido" at bounding box center [364, 135] width 100 height 8
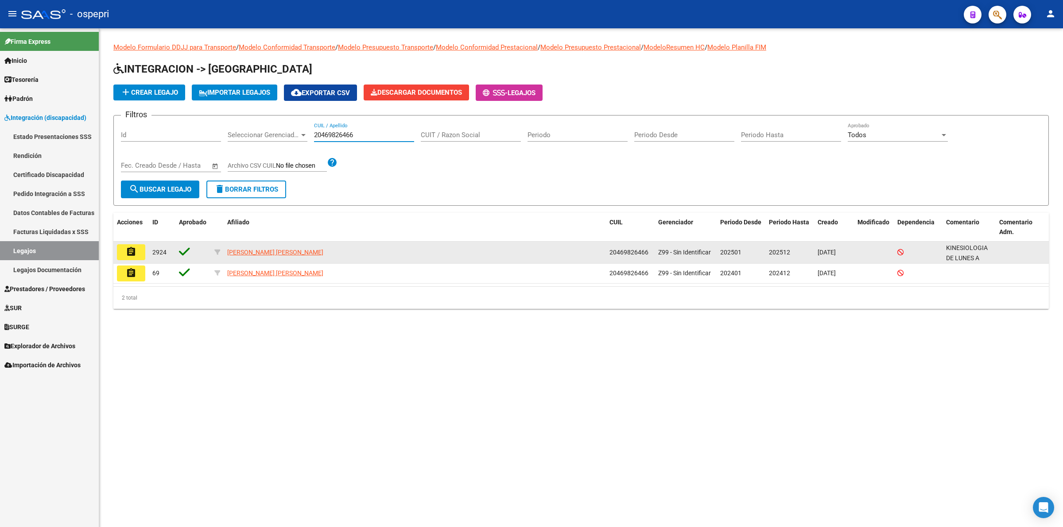
type input "20469826466"
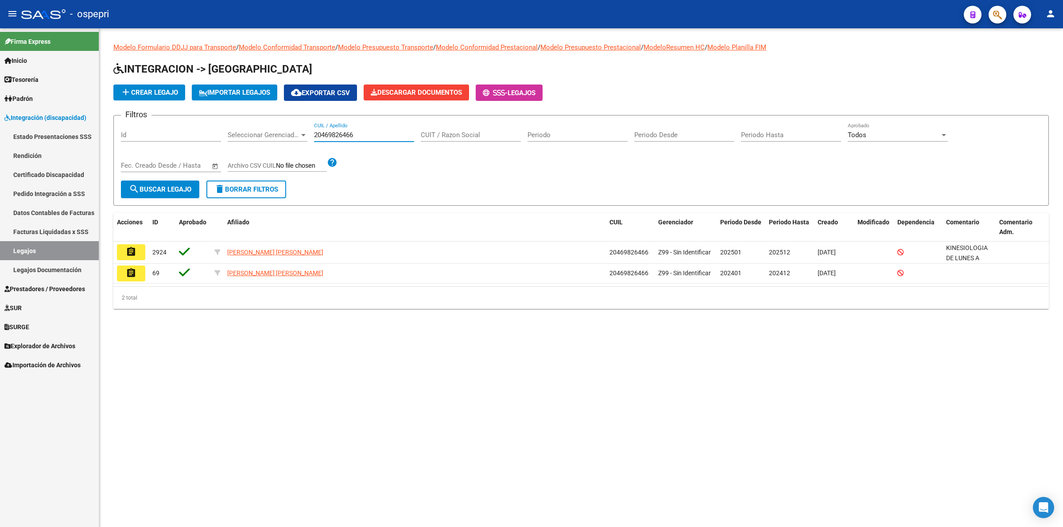
drag, startPoint x: 141, startPoint y: 244, endPoint x: 140, endPoint y: 250, distance: 5.8
click at [140, 246] on button "assignment" at bounding box center [131, 252] width 28 height 16
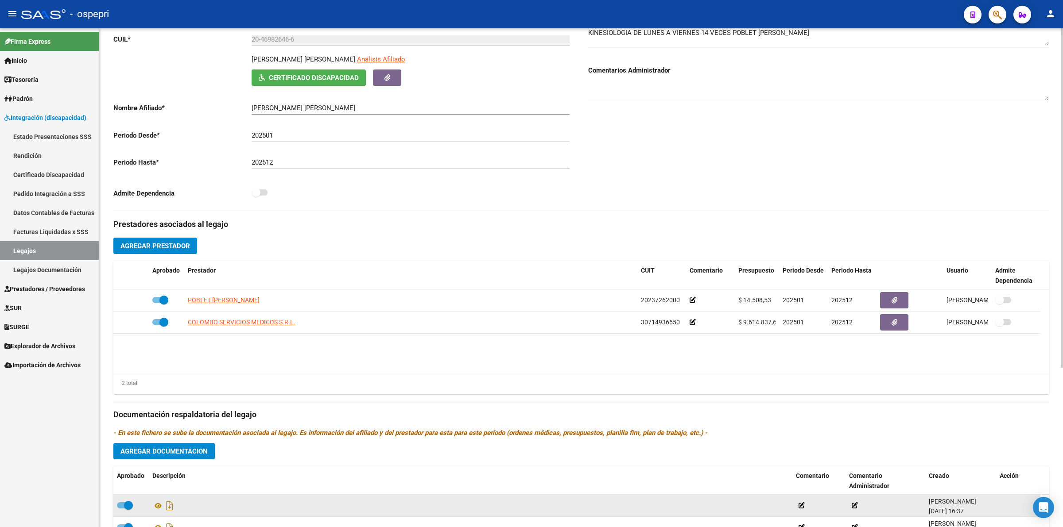
scroll to position [233, 0]
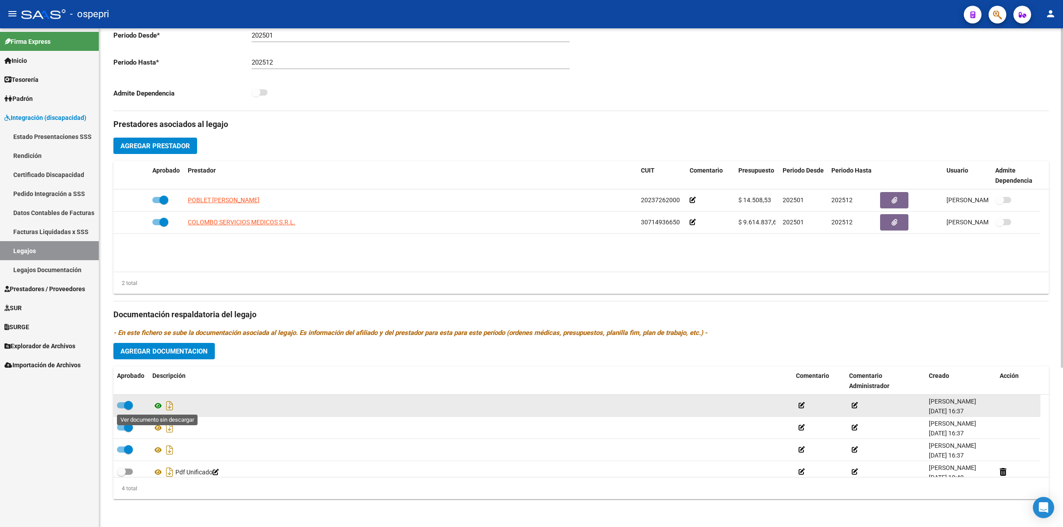
click at [157, 406] on icon at bounding box center [158, 406] width 12 height 11
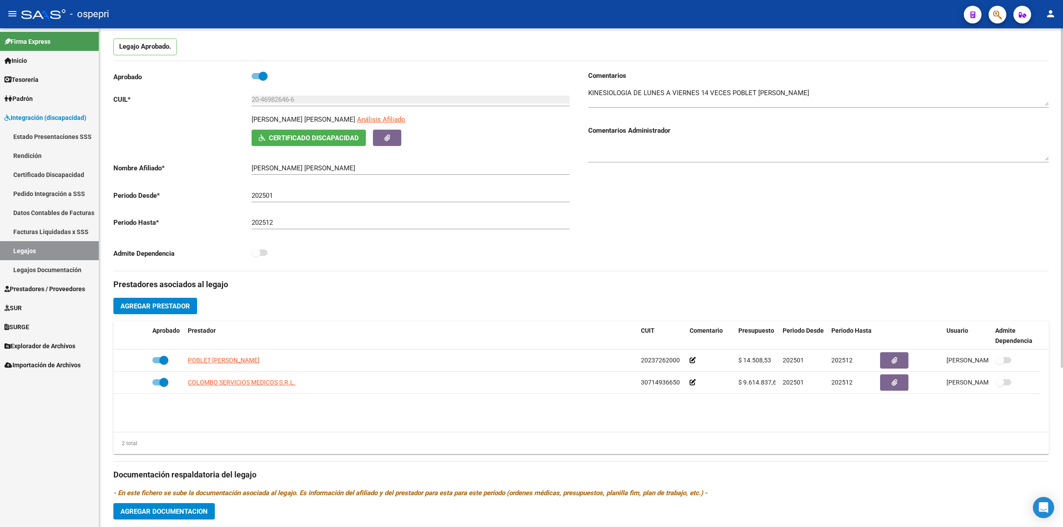
scroll to position [0, 0]
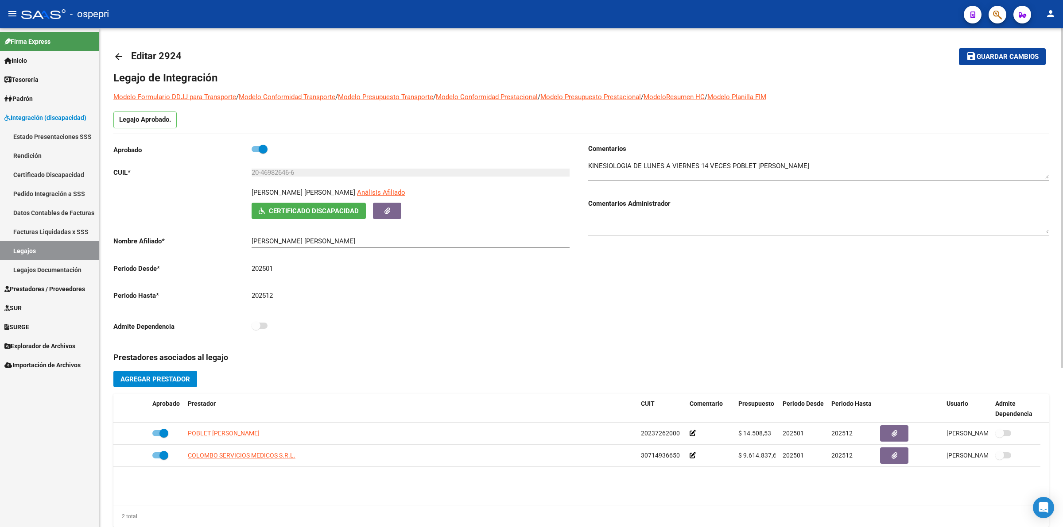
click at [120, 60] on mat-icon "arrow_back" at bounding box center [118, 56] width 11 height 11
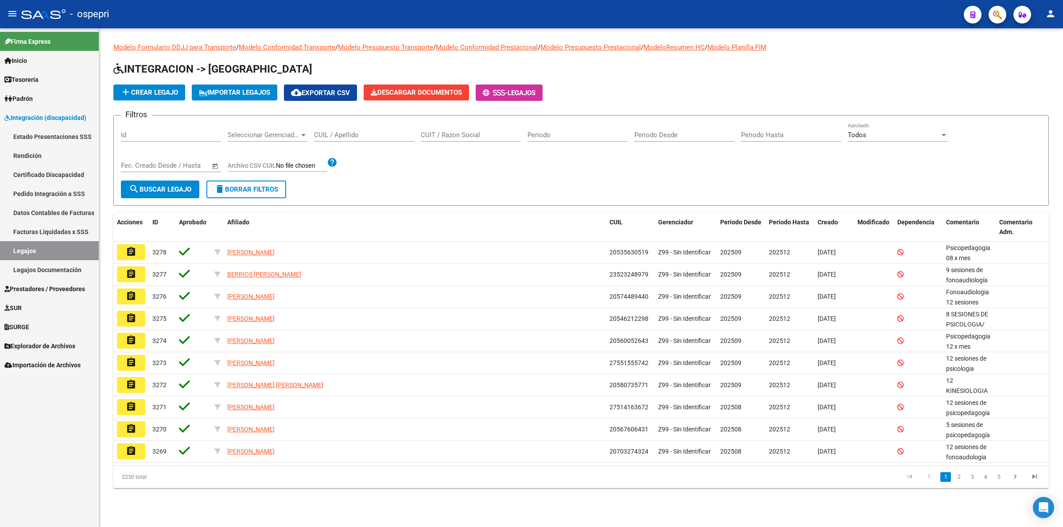
click at [360, 132] on input "CUIL / Apellido" at bounding box center [364, 135] width 100 height 8
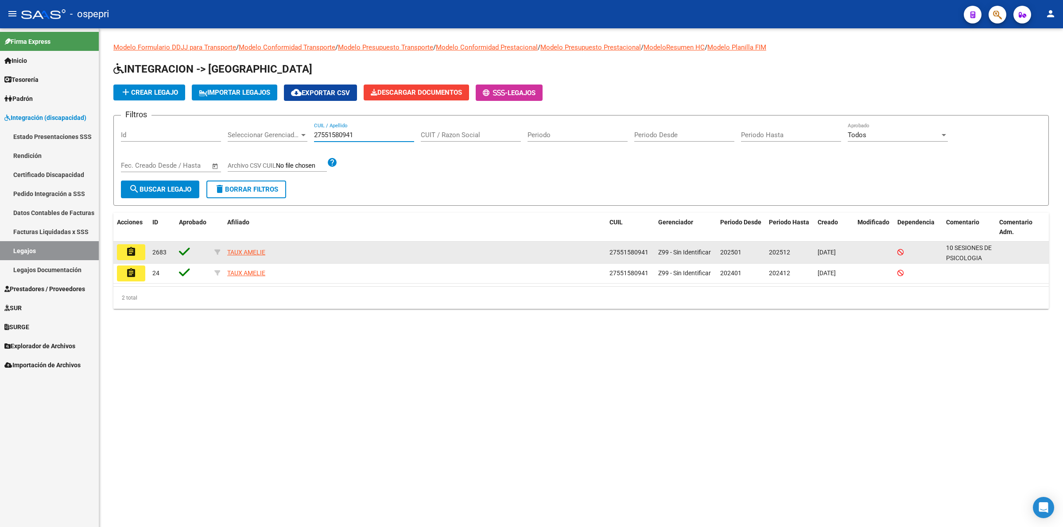
type input "27551580941"
click at [133, 255] on mat-icon "assignment" at bounding box center [131, 252] width 11 height 11
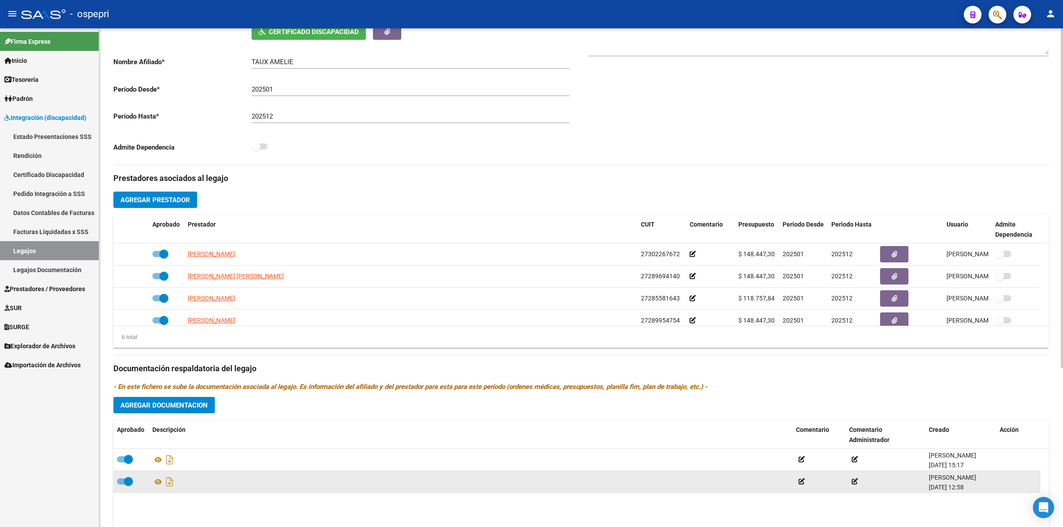
scroll to position [233, 0]
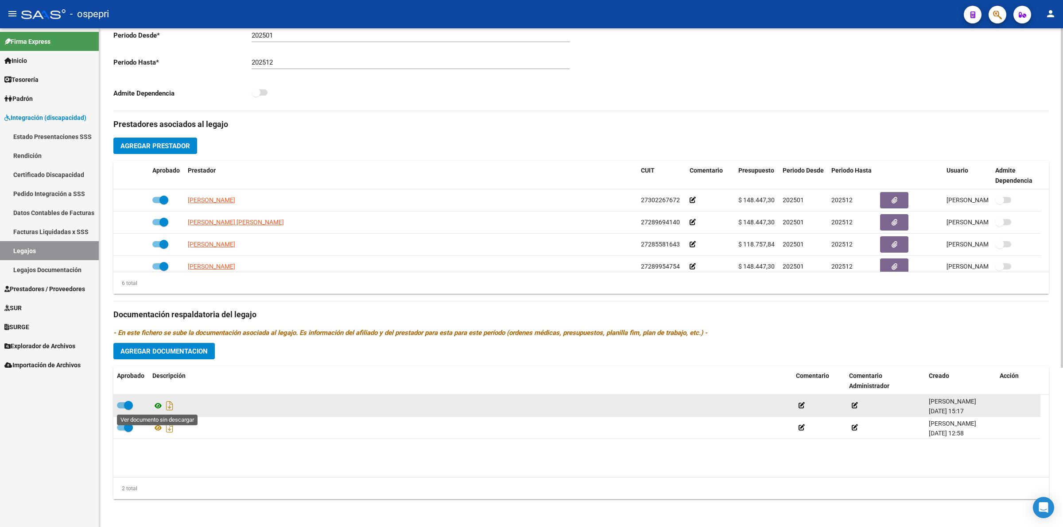
click at [156, 406] on icon at bounding box center [158, 406] width 12 height 11
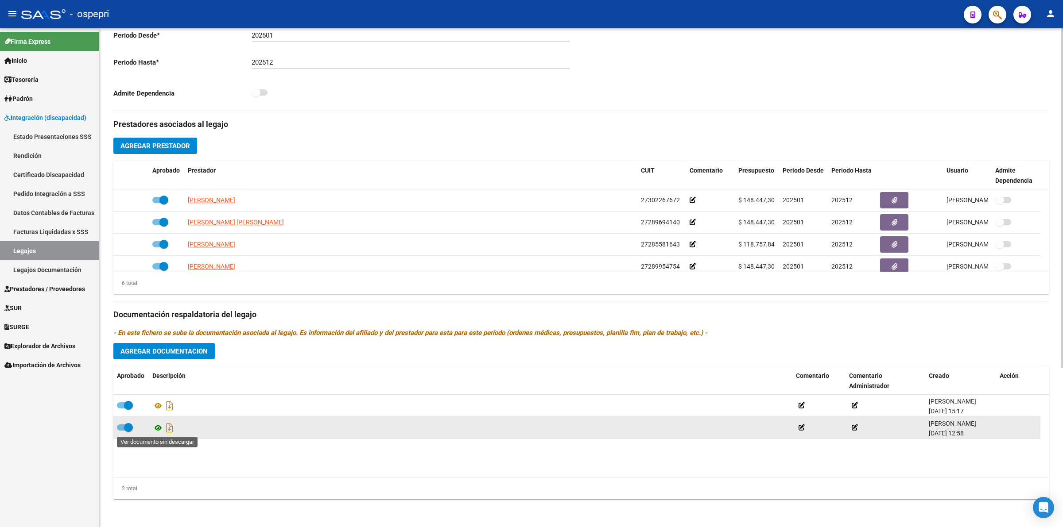
click at [156, 428] on icon at bounding box center [158, 428] width 12 height 11
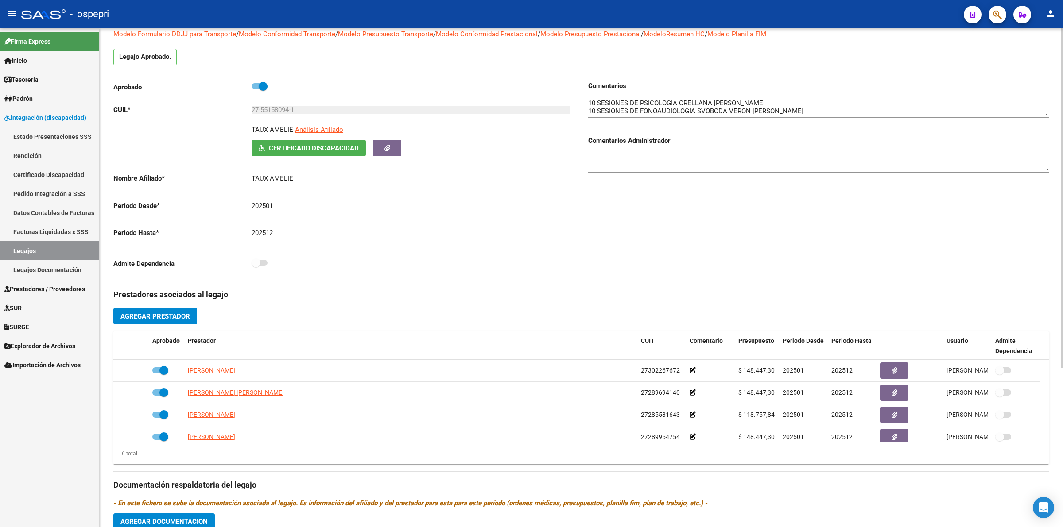
scroll to position [0, 0]
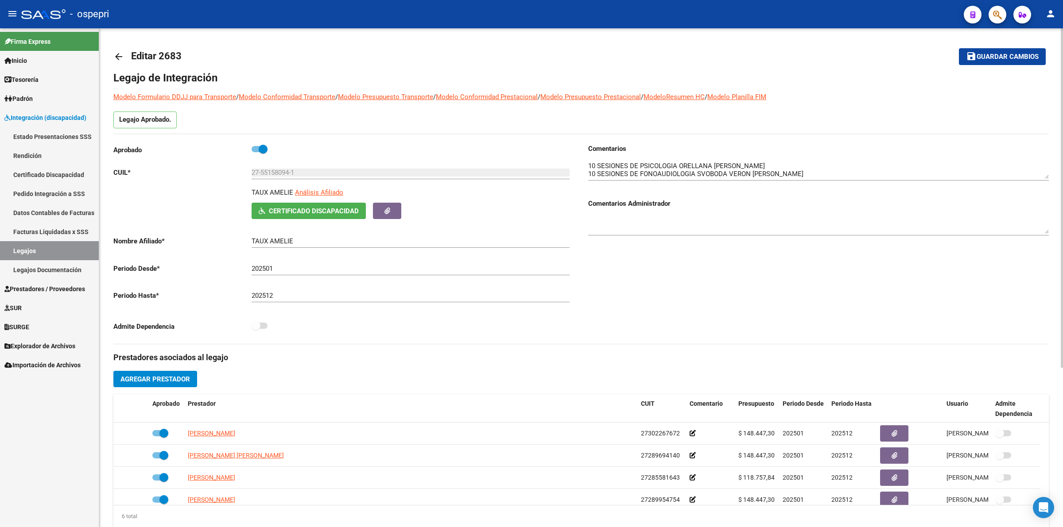
click at [118, 51] on mat-icon "arrow_back" at bounding box center [118, 56] width 11 height 11
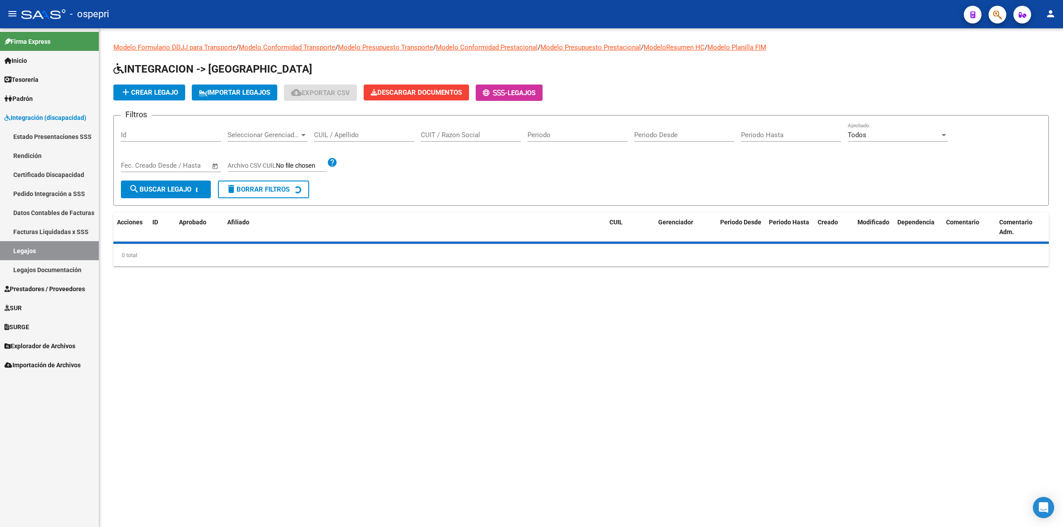
drag, startPoint x: 351, startPoint y: 126, endPoint x: 356, endPoint y: 132, distance: 7.3
click at [353, 130] on div "CUIL / Apellido" at bounding box center [364, 132] width 100 height 19
click at [356, 132] on input "CUIL / Apellido" at bounding box center [364, 135] width 100 height 8
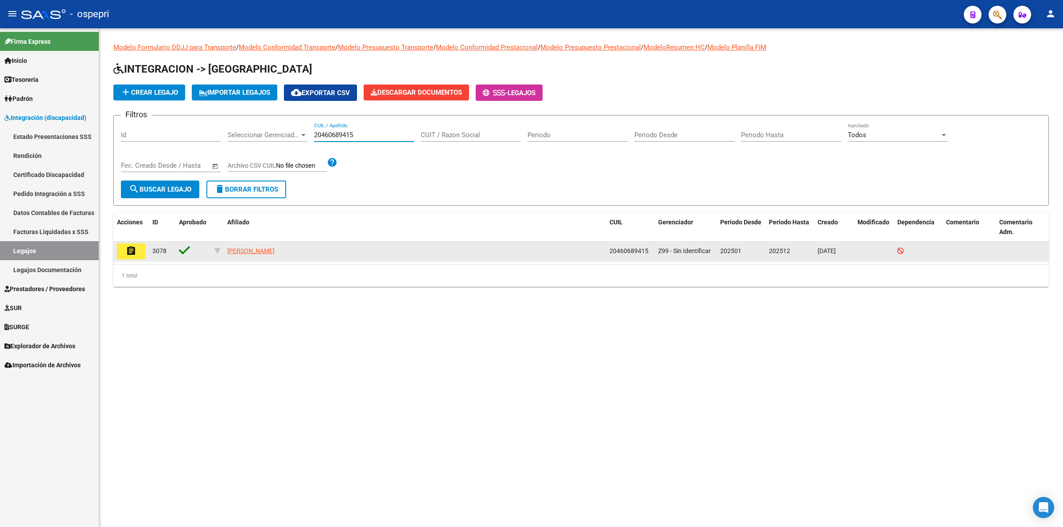
type input "20460689415"
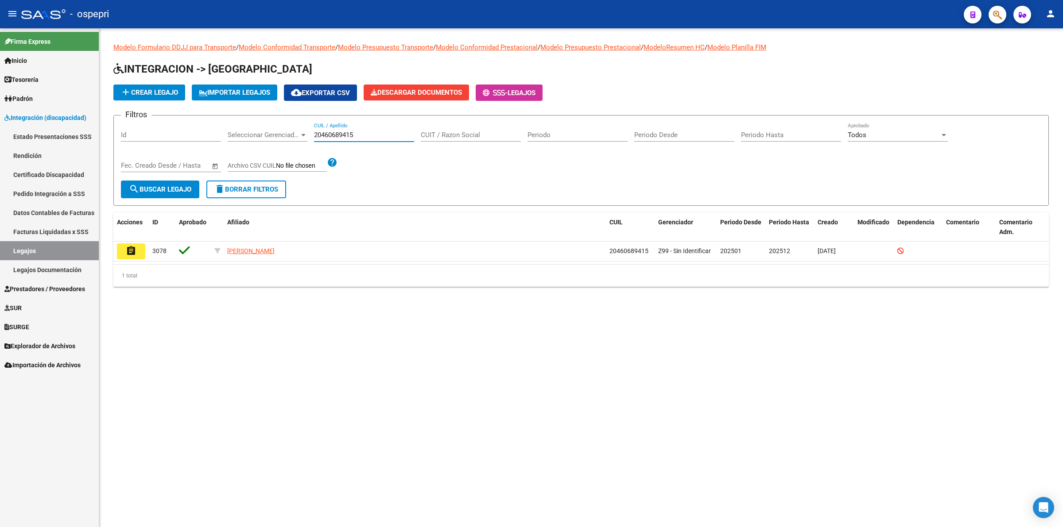
drag, startPoint x: 135, startPoint y: 248, endPoint x: 266, endPoint y: 309, distance: 144.4
click at [138, 248] on button "assignment" at bounding box center [131, 252] width 28 height 16
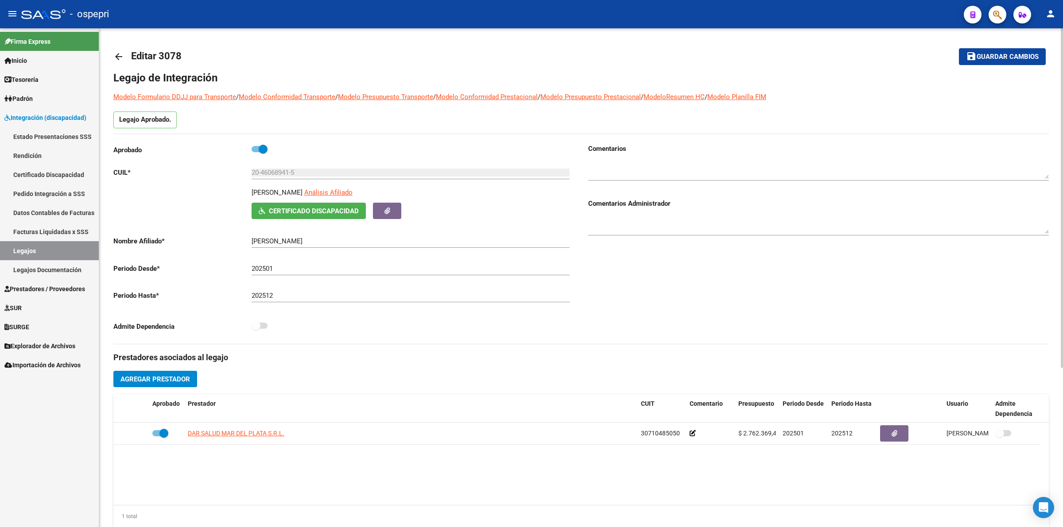
click at [120, 53] on mat-icon "arrow_back" at bounding box center [118, 56] width 11 height 11
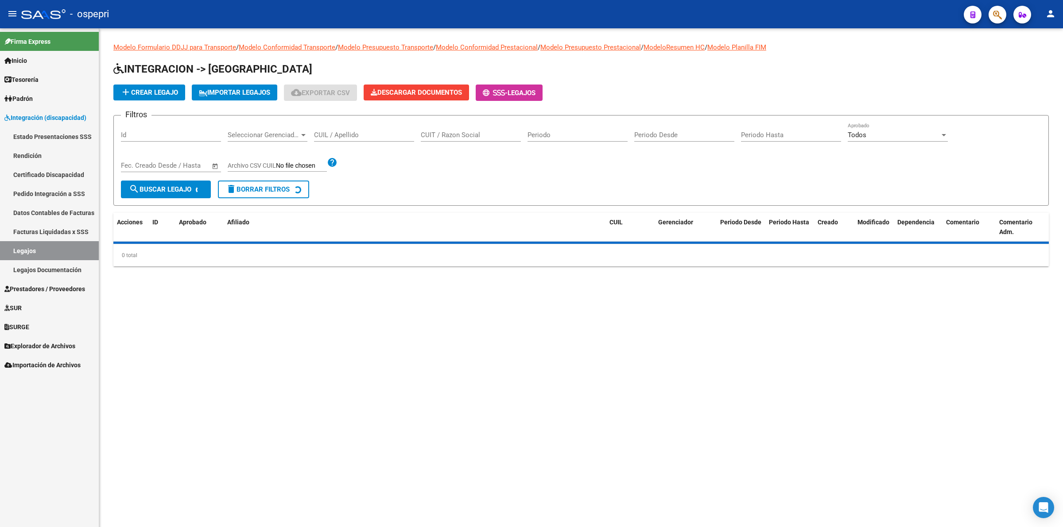
click at [332, 129] on div "CUIL / Apellido" at bounding box center [364, 132] width 100 height 19
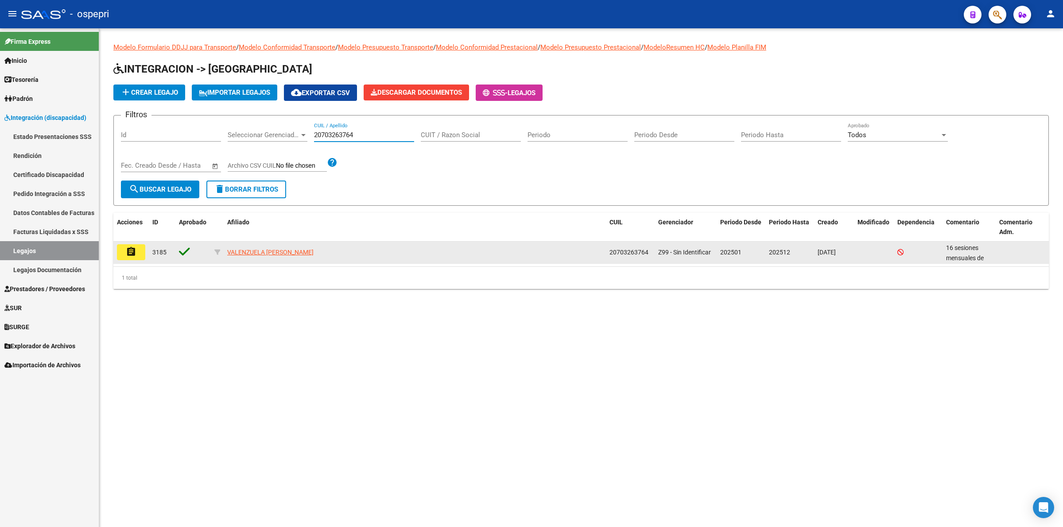
type input "20703263764"
click at [129, 248] on mat-icon "assignment" at bounding box center [131, 252] width 11 height 11
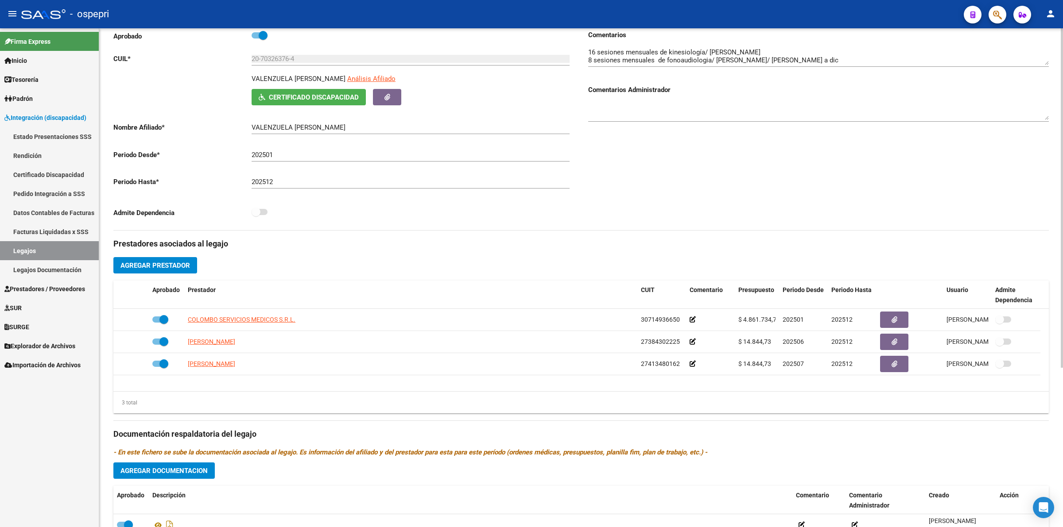
scroll to position [233, 0]
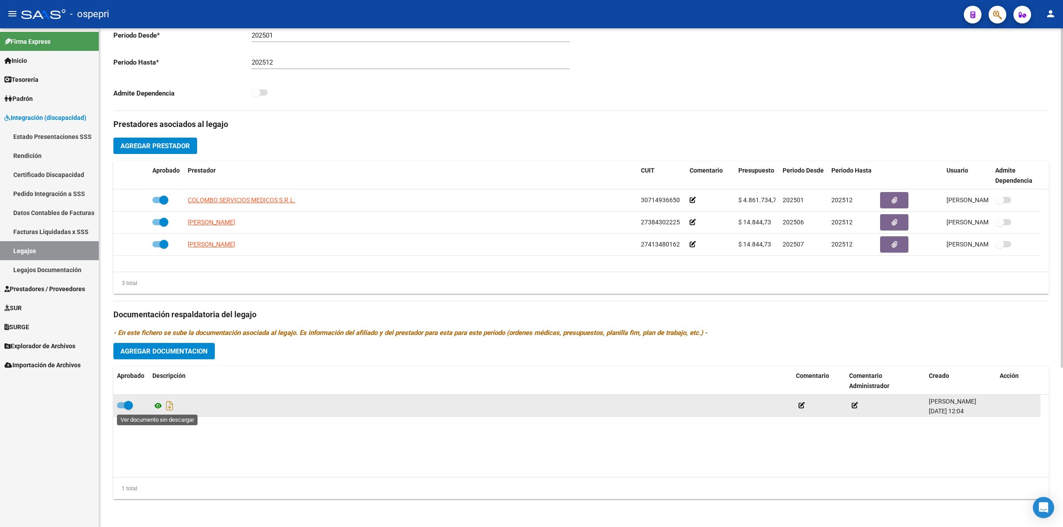
click at [156, 406] on icon at bounding box center [158, 406] width 12 height 11
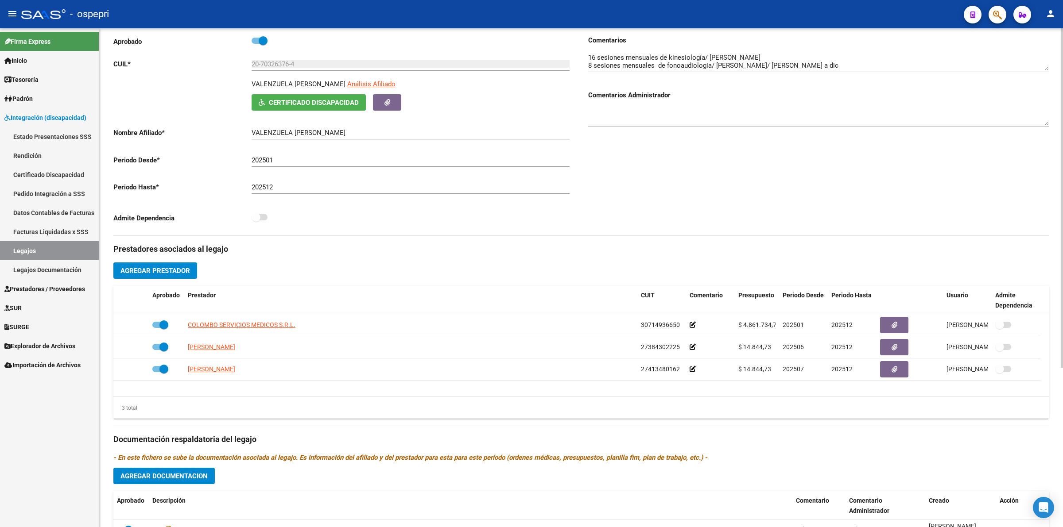
scroll to position [0, 0]
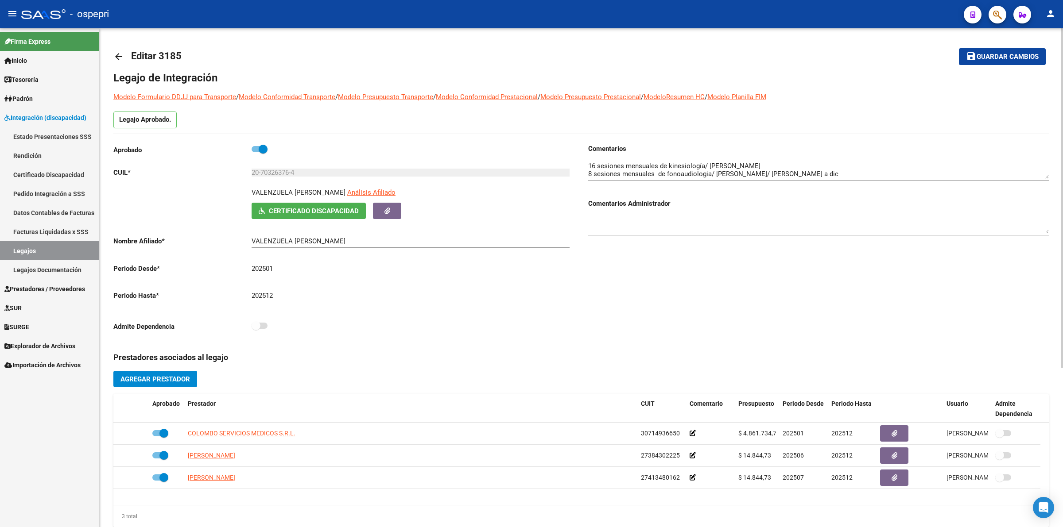
click at [116, 54] on mat-icon "arrow_back" at bounding box center [118, 56] width 11 height 11
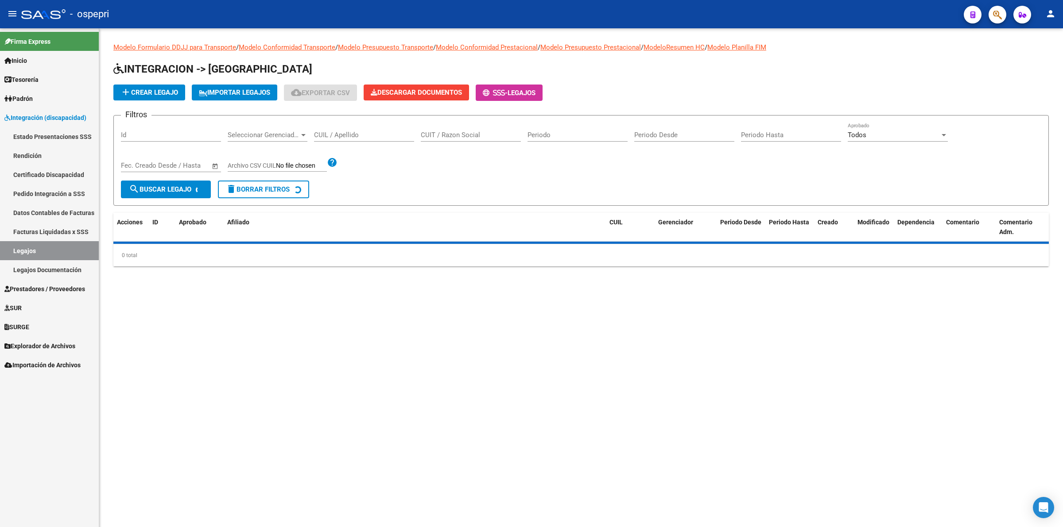
click at [355, 133] on input "CUIL / Apellido" at bounding box center [364, 135] width 100 height 8
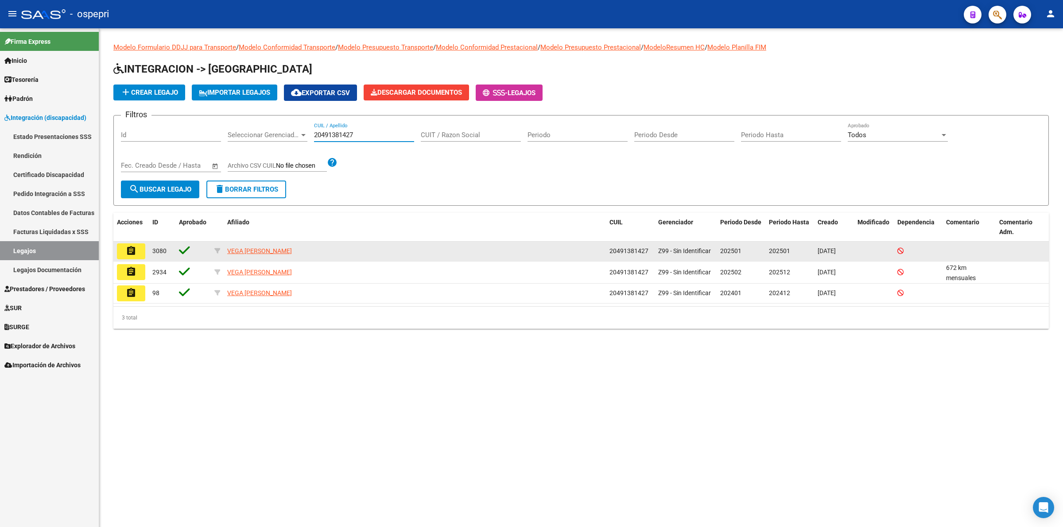
type input "20491381427"
click at [136, 251] on button "assignment" at bounding box center [131, 252] width 28 height 16
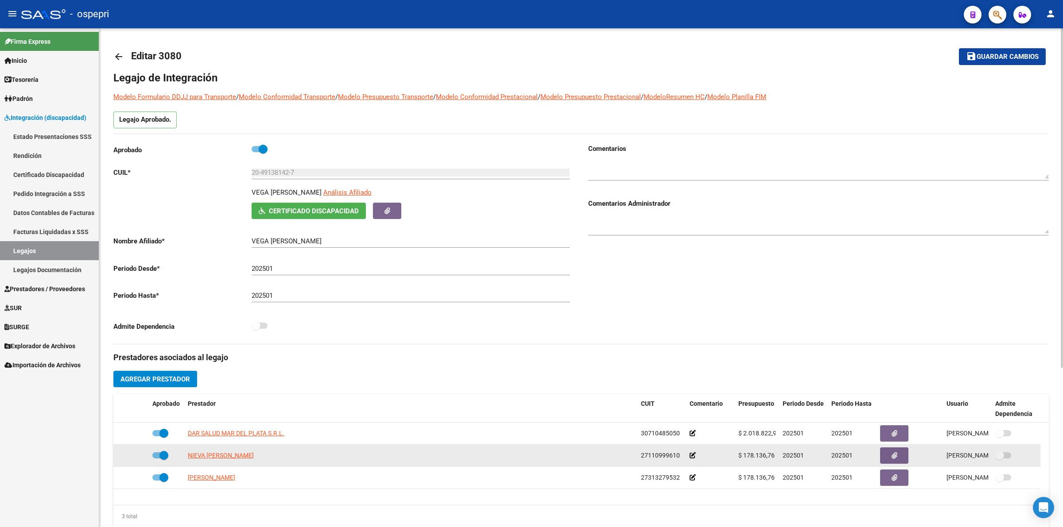
scroll to position [233, 0]
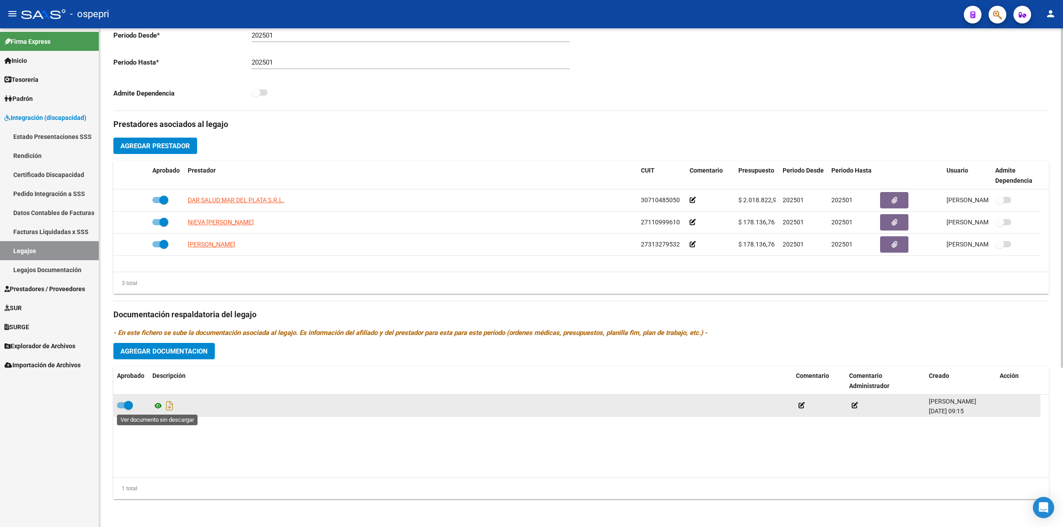
click at [159, 404] on icon at bounding box center [158, 406] width 12 height 11
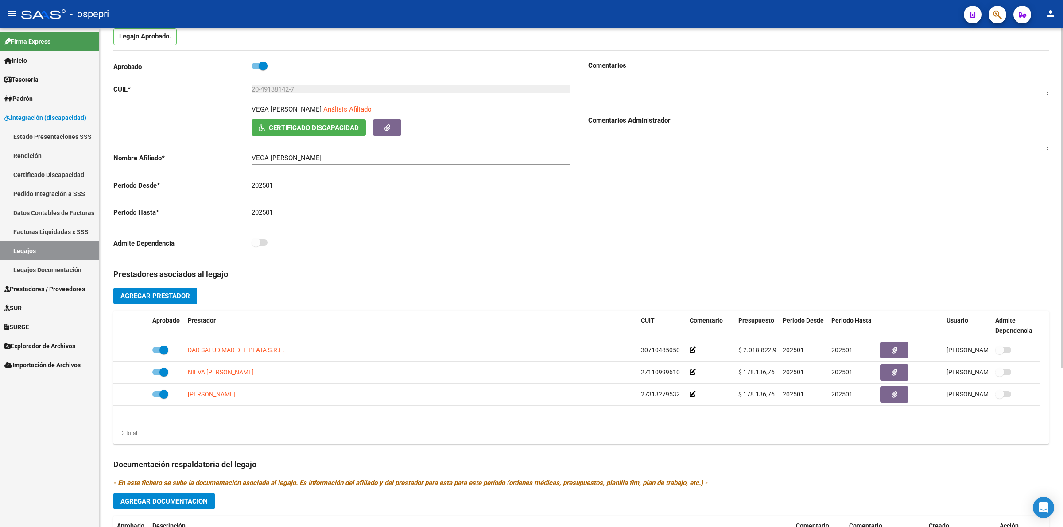
scroll to position [0, 0]
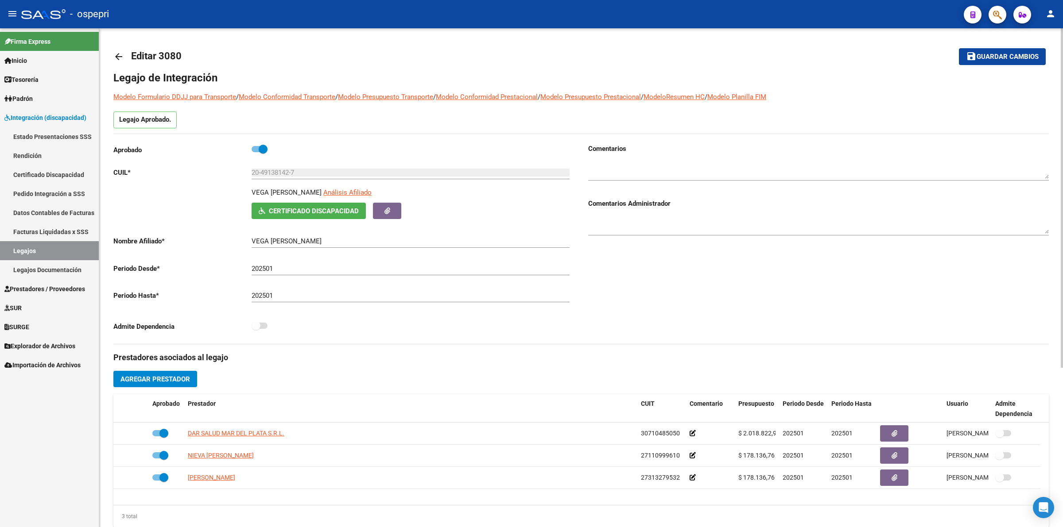
click at [116, 60] on mat-icon "arrow_back" at bounding box center [118, 56] width 11 height 11
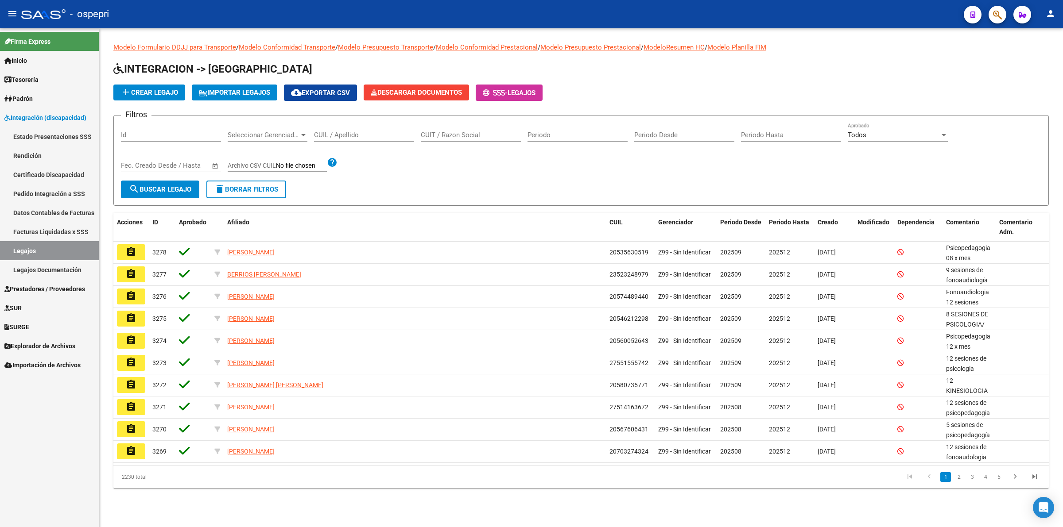
click at [335, 132] on input "CUIL / Apellido" at bounding box center [364, 135] width 100 height 8
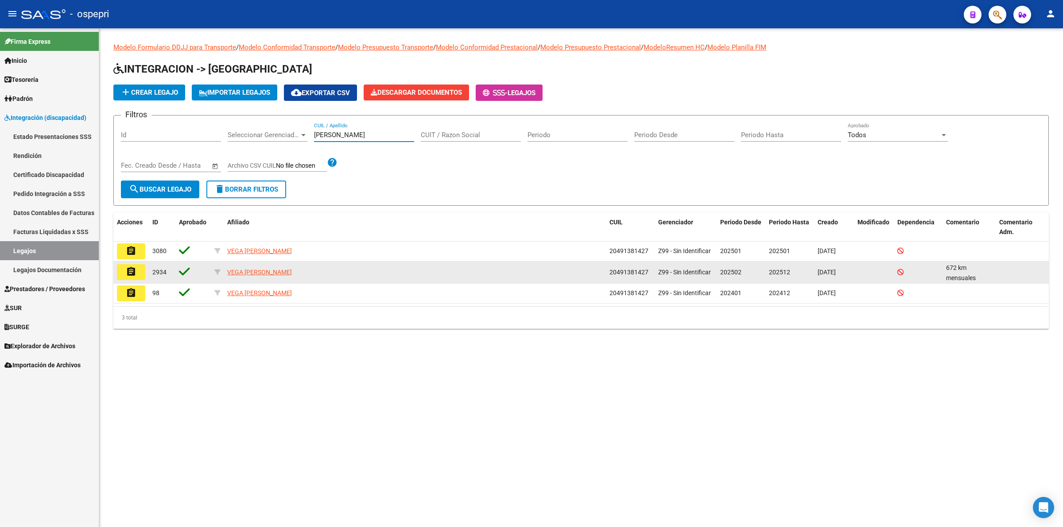
type input "[PERSON_NAME]"
click at [129, 269] on mat-icon "assignment" at bounding box center [131, 272] width 11 height 11
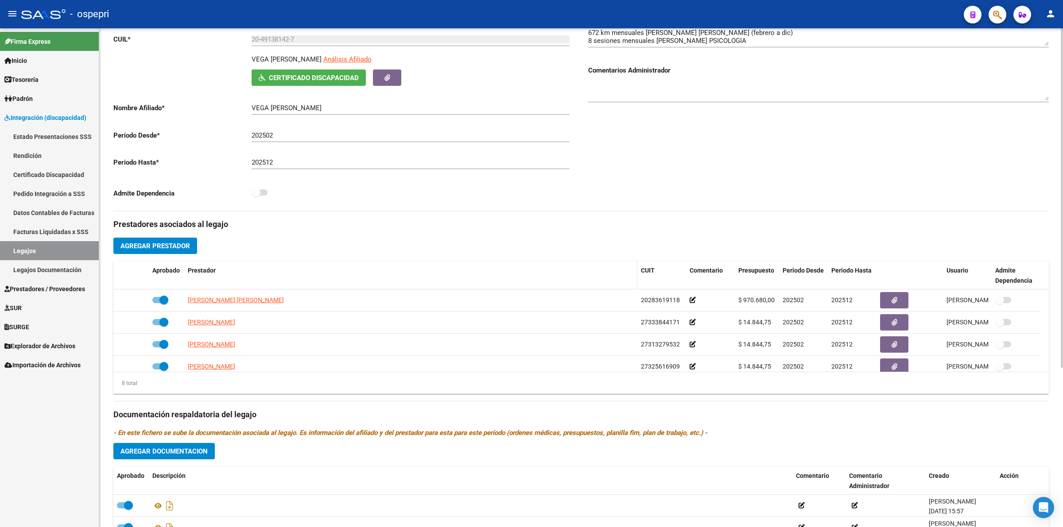
scroll to position [233, 0]
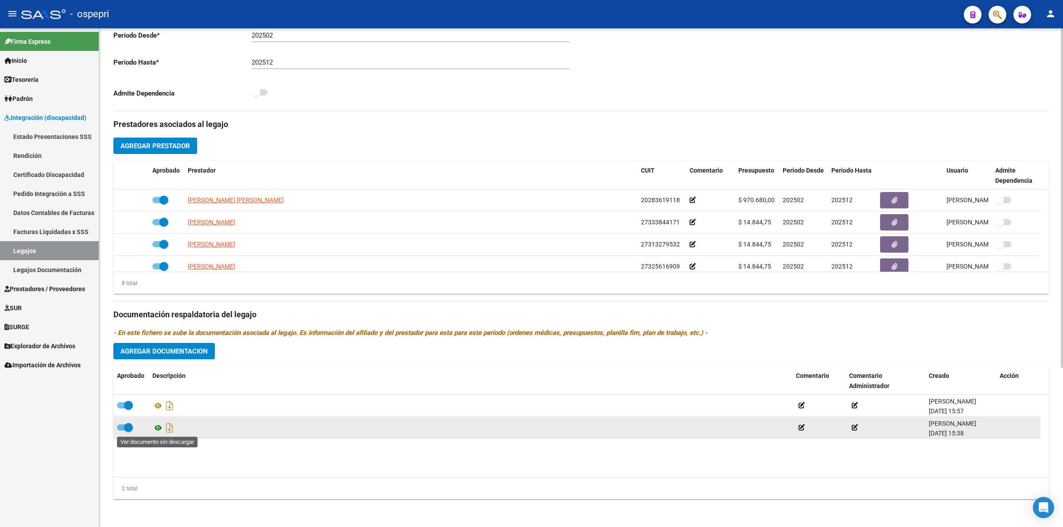
click at [158, 425] on icon at bounding box center [158, 428] width 12 height 11
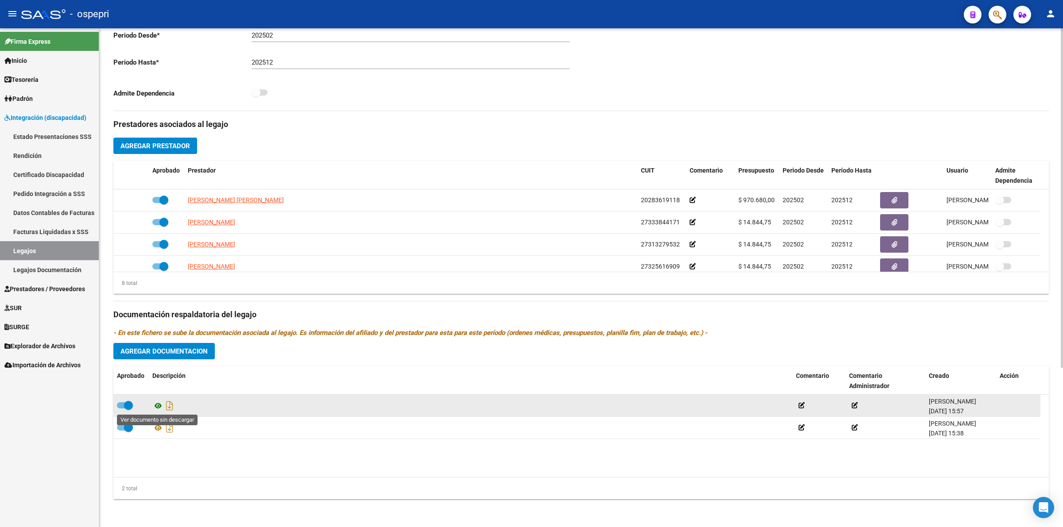
click at [157, 405] on icon at bounding box center [158, 406] width 12 height 11
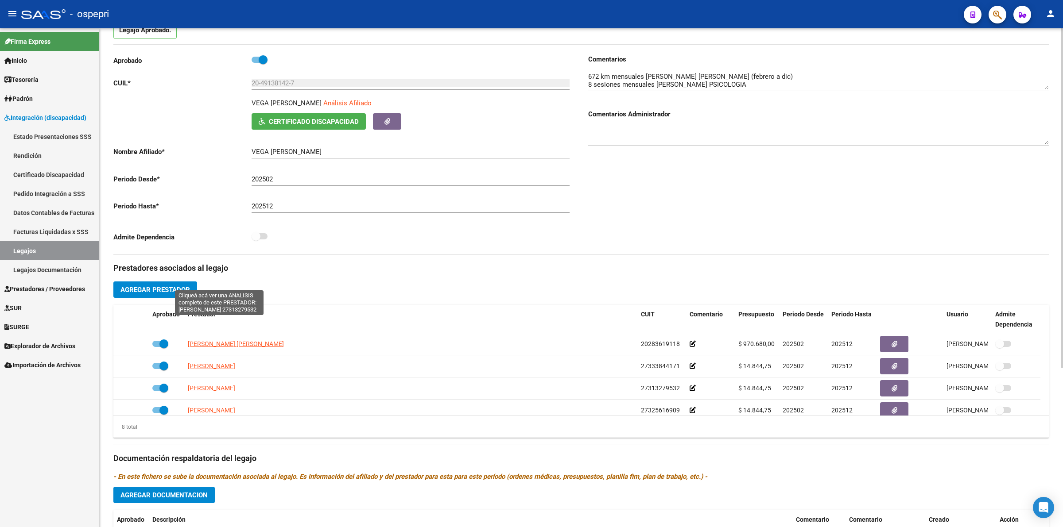
scroll to position [0, 0]
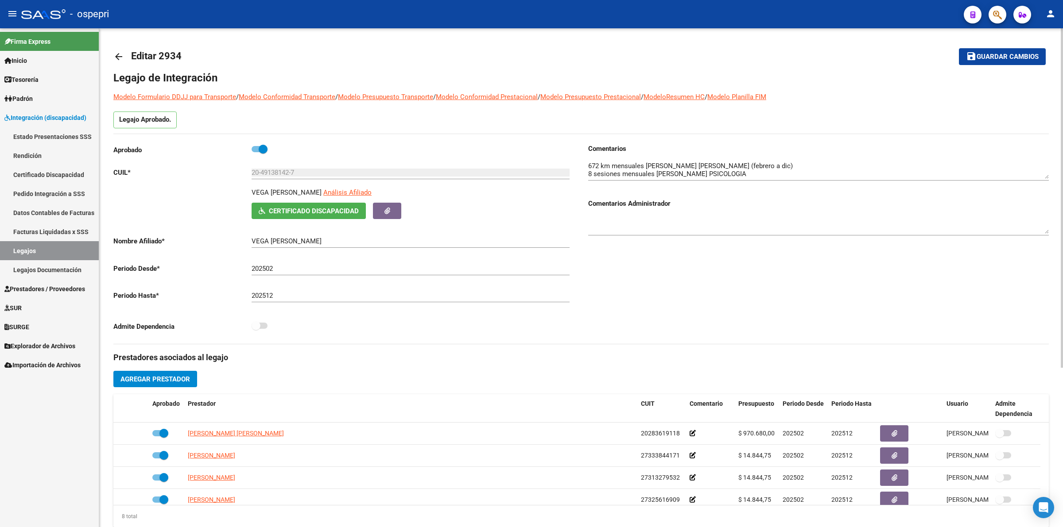
click at [118, 60] on mat-icon "arrow_back" at bounding box center [118, 56] width 11 height 11
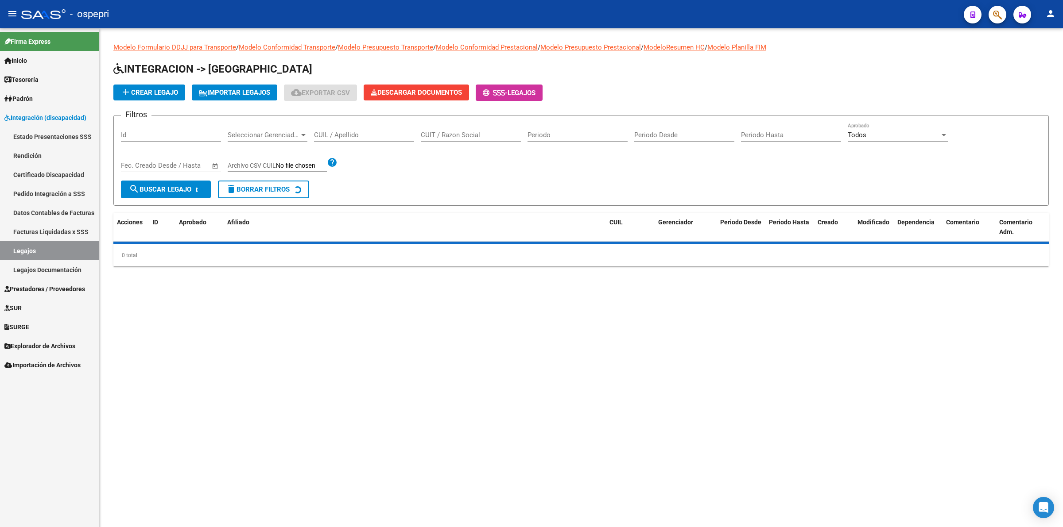
click at [339, 135] on input "CUIL / Apellido" at bounding box center [364, 135] width 100 height 8
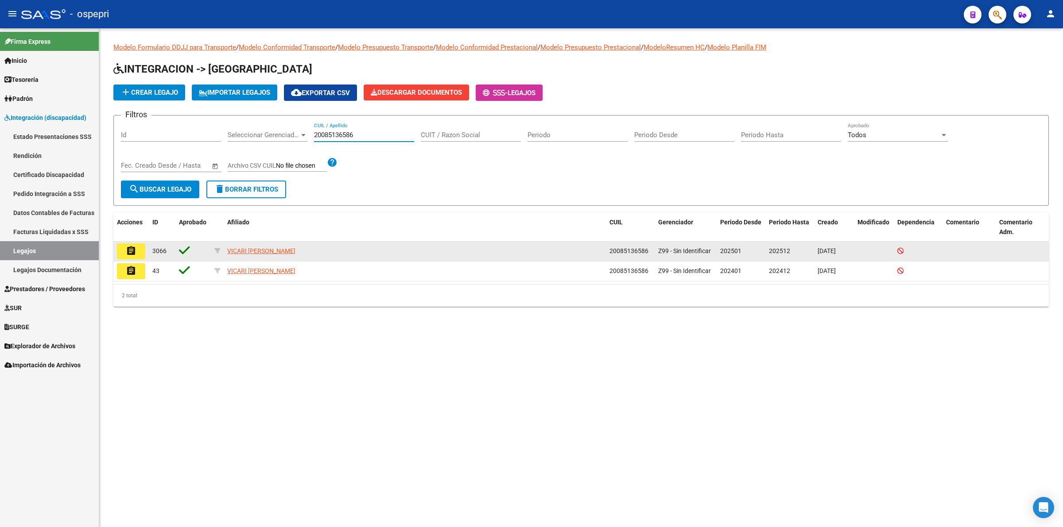
type input "20085136586"
click at [133, 249] on mat-icon "assignment" at bounding box center [131, 251] width 11 height 11
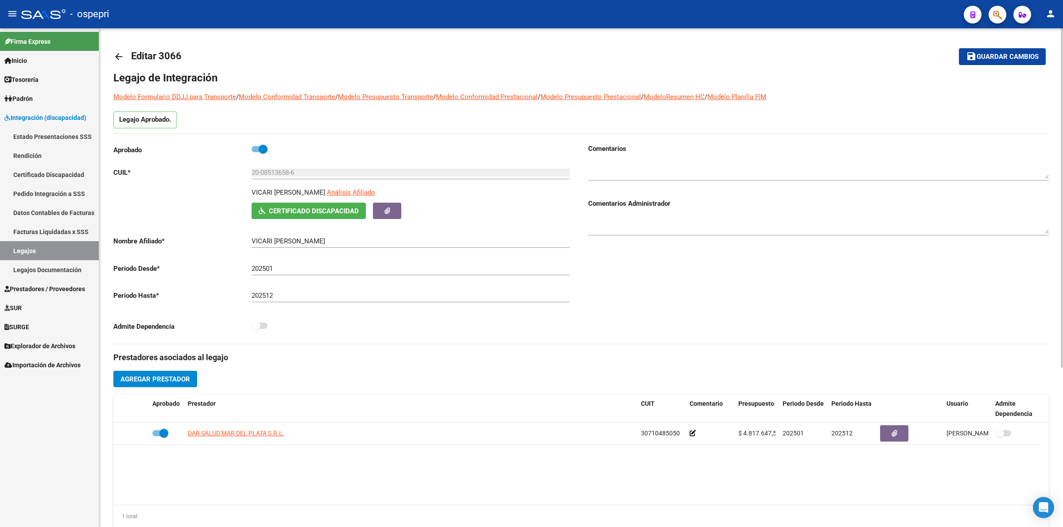
click at [120, 52] on mat-icon "arrow_back" at bounding box center [118, 56] width 11 height 11
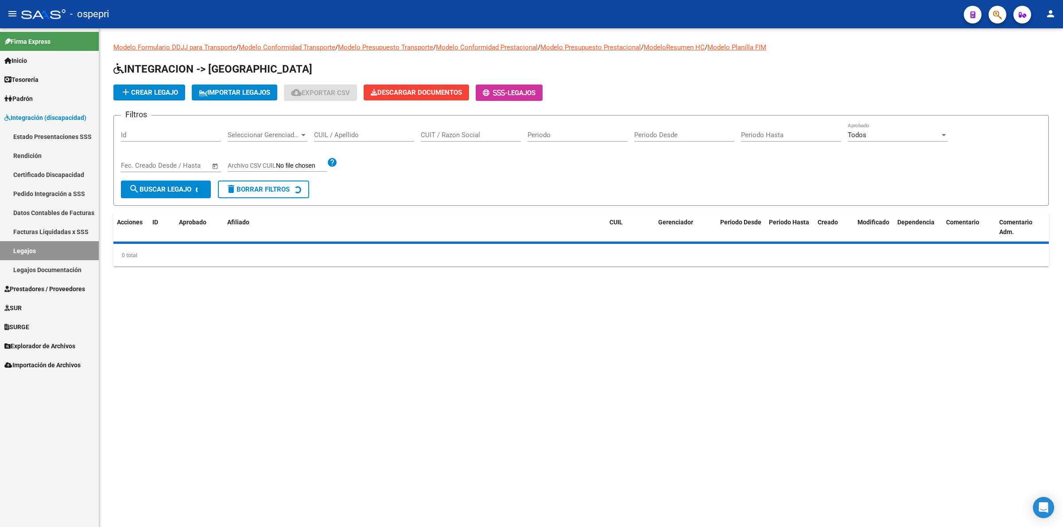
click at [339, 126] on div "CUIL / Apellido" at bounding box center [364, 132] width 100 height 19
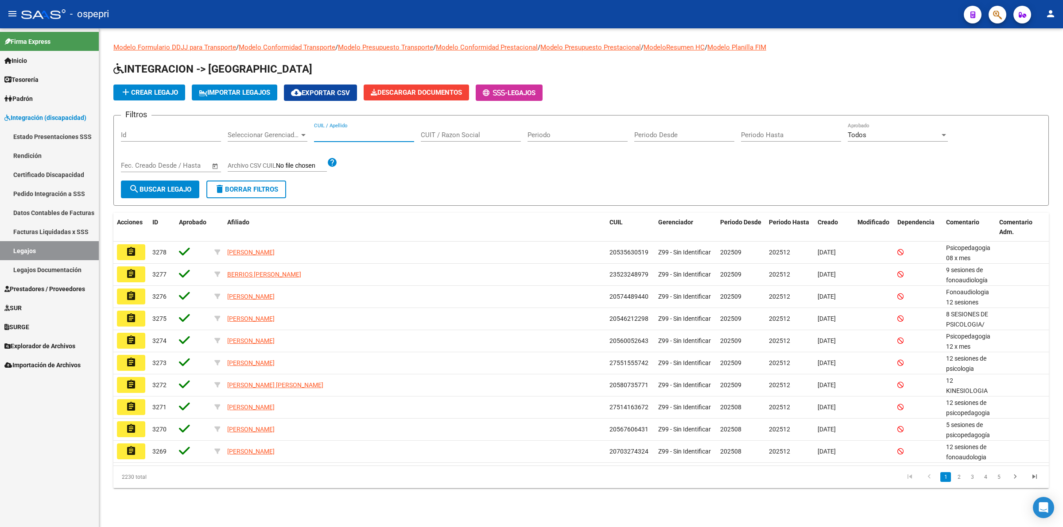
click at [341, 131] on input "CUIL / Apellido" at bounding box center [364, 135] width 100 height 8
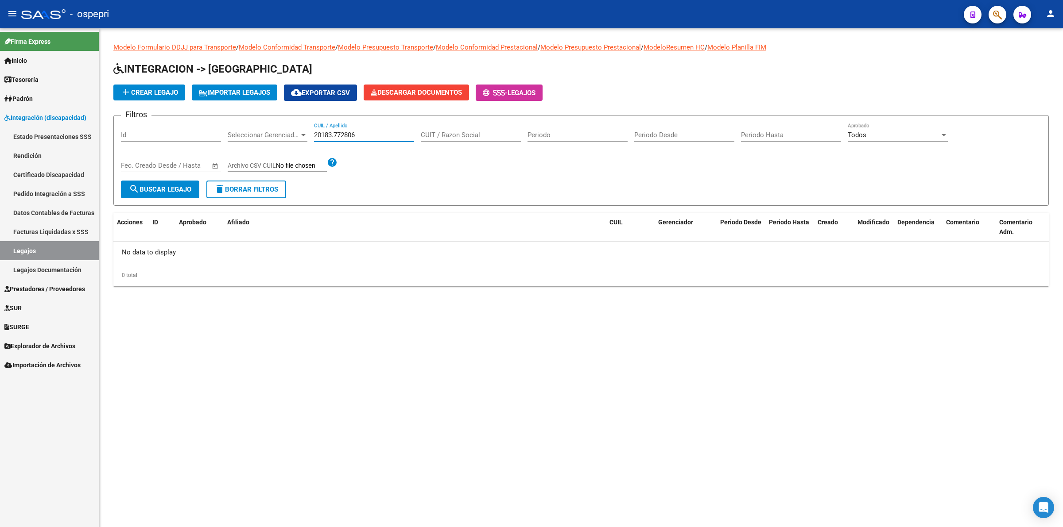
drag, startPoint x: 333, startPoint y: 135, endPoint x: 352, endPoint y: 145, distance: 20.8
click at [340, 139] on div "20183.772806 CUIL / Apellido" at bounding box center [364, 132] width 100 height 19
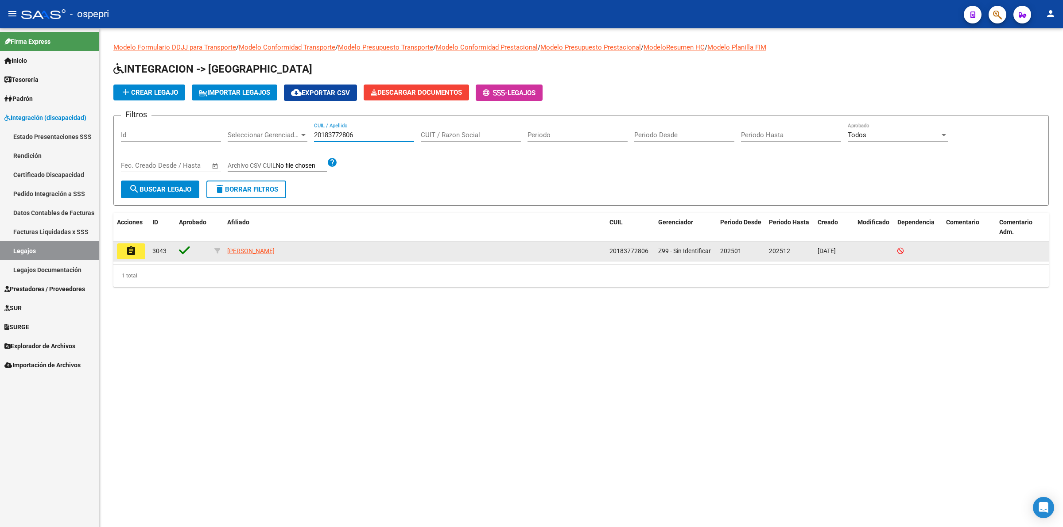
type input "20183772806"
click at [135, 251] on mat-icon "assignment" at bounding box center [131, 251] width 11 height 11
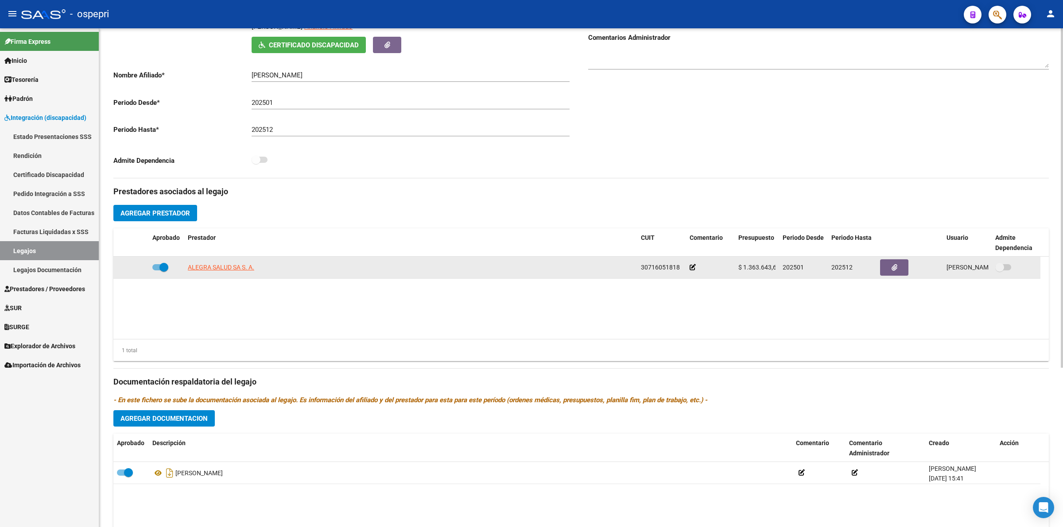
scroll to position [233, 0]
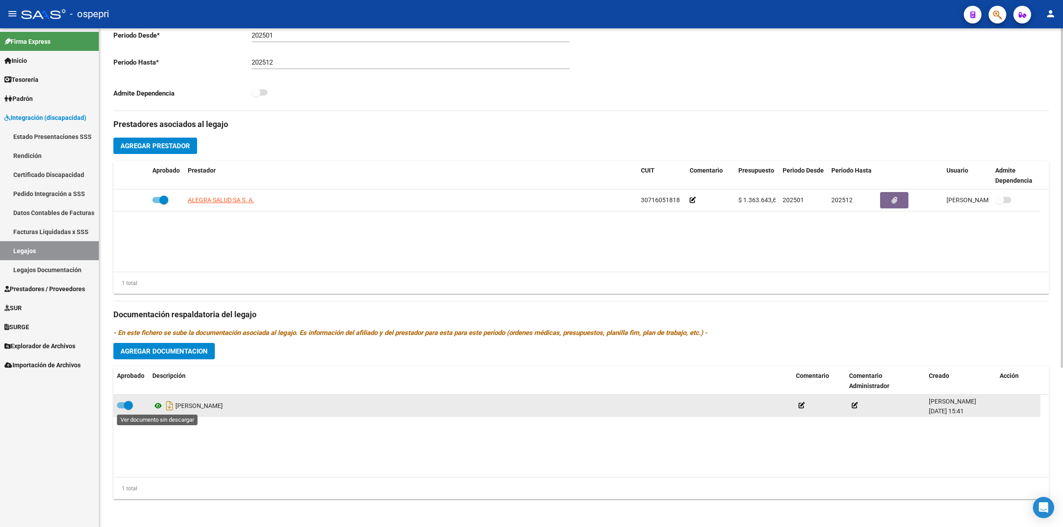
click at [156, 404] on icon at bounding box center [158, 406] width 12 height 11
click at [156, 410] on icon at bounding box center [158, 406] width 12 height 11
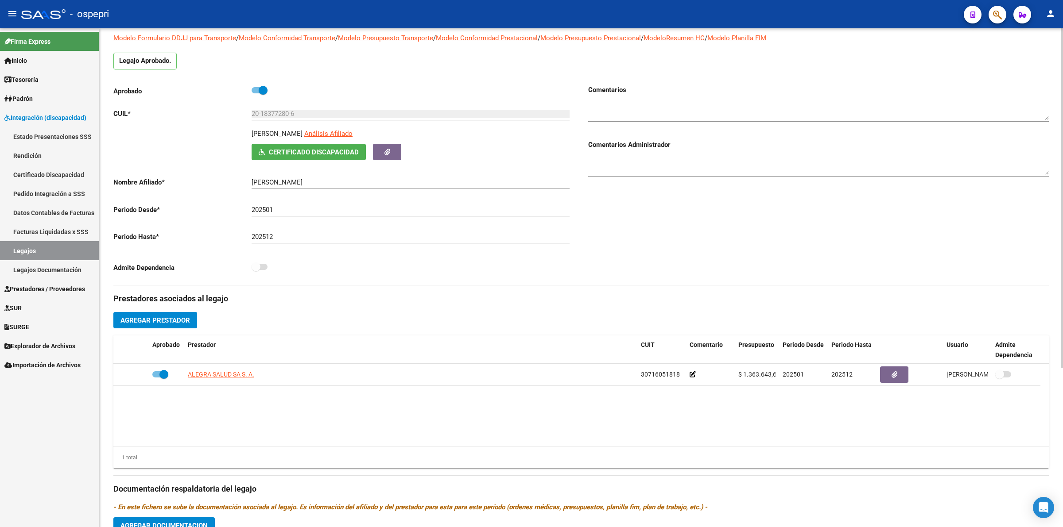
scroll to position [0, 0]
